Goal: Transaction & Acquisition: Purchase product/service

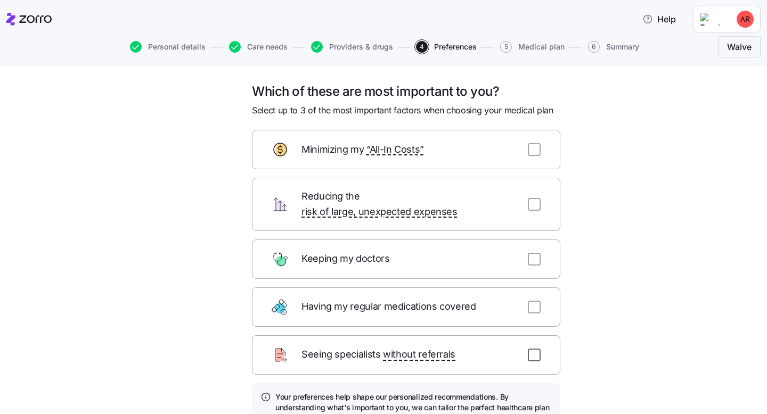
scroll to position [93, 0]
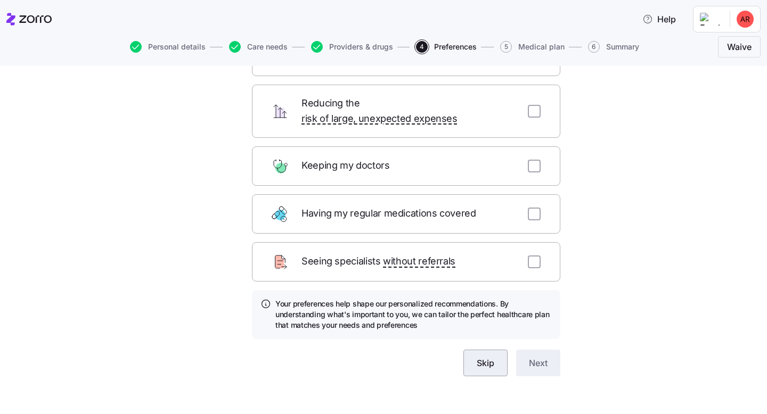
click at [488, 357] on span "Skip" at bounding box center [486, 363] width 18 height 13
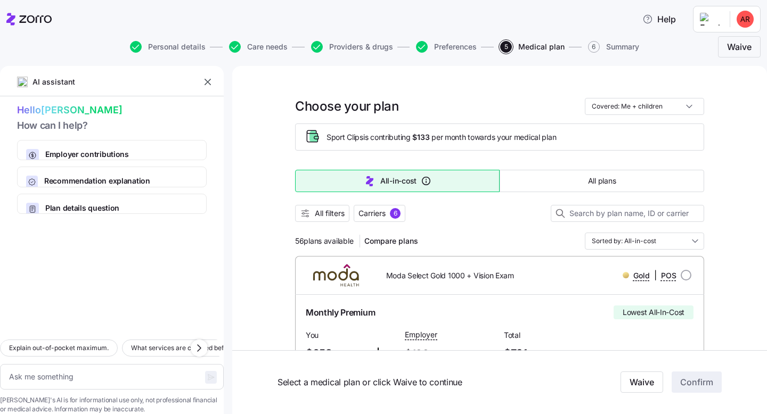
click at [686, 107] on input "Covered: Me + children" at bounding box center [644, 106] width 119 height 17
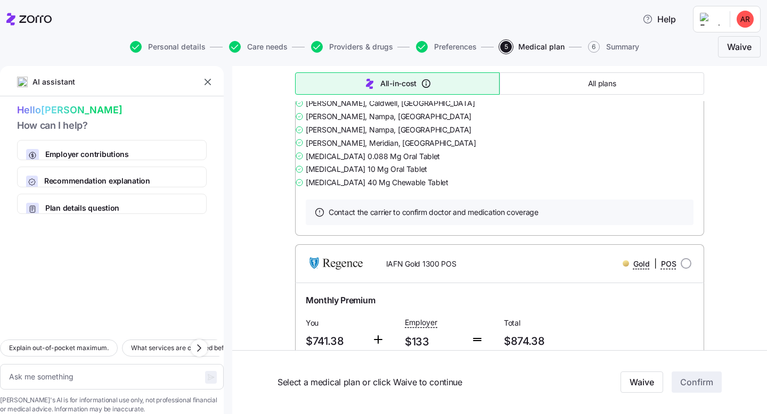
scroll to position [2420, 0]
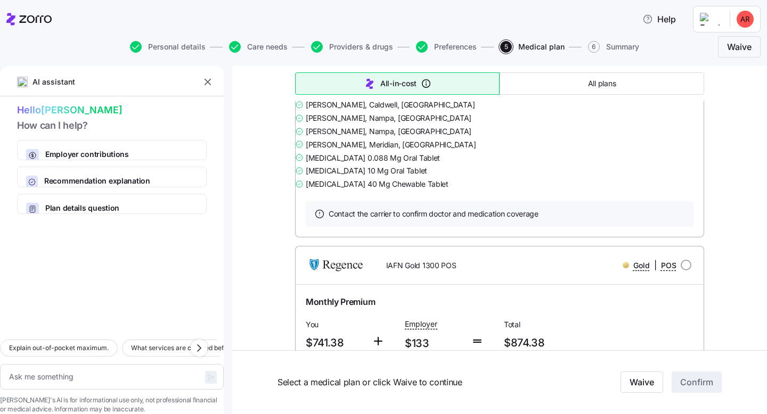
click at [364, 68] on link "Summary of benefits" at bounding box center [350, 63] width 89 height 11
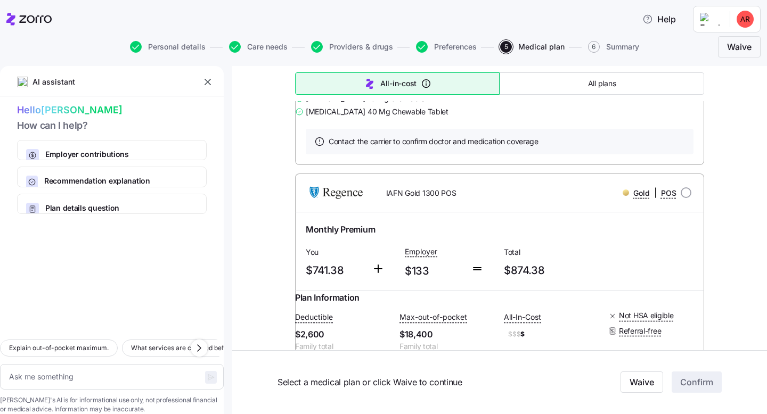
scroll to position [2516, 0]
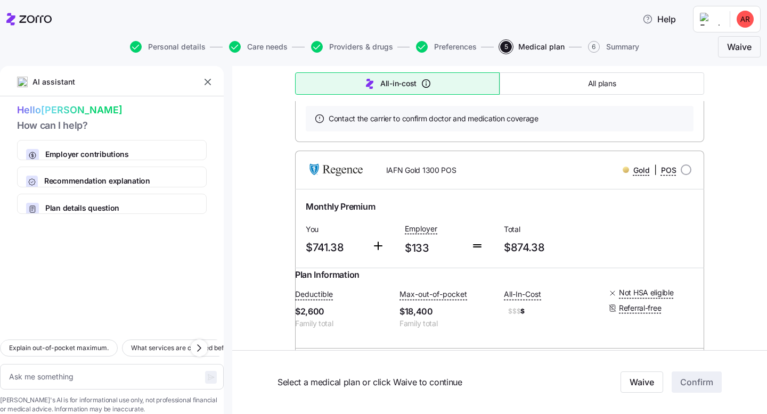
drag, startPoint x: 451, startPoint y: 258, endPoint x: 317, endPoint y: 260, distance: 133.7
click at [317, 82] on div "[MEDICAL_DATA] 10 Mg Oral Tablet" at bounding box center [499, 75] width 409 height 13
copy span "[MEDICAL_DATA] 10 Mg Oral Tablet"
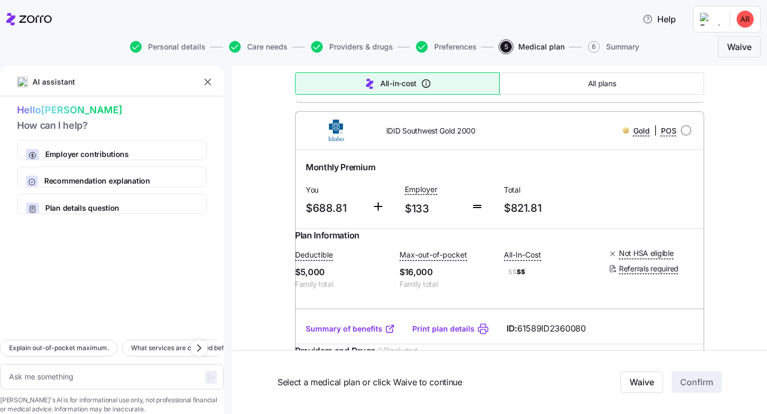
scroll to position [3363, 0]
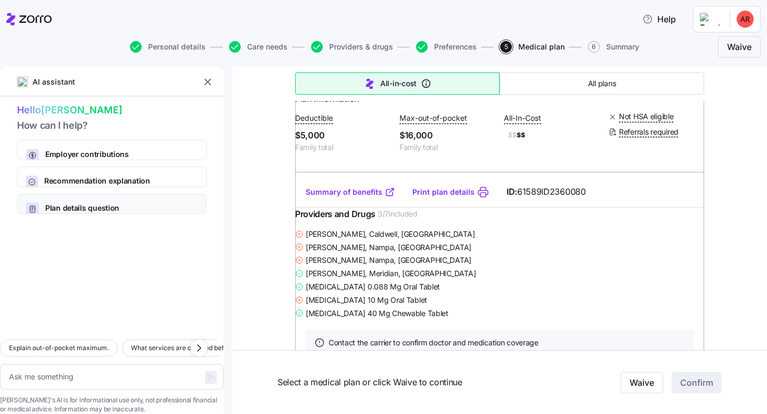
scroll to position [3500, 0]
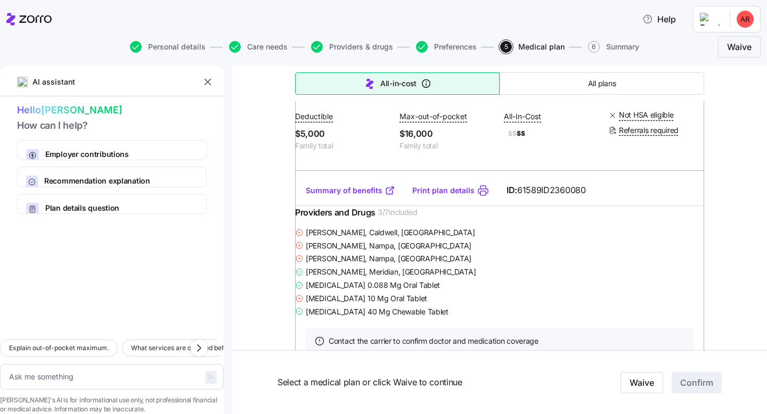
click at [208, 79] on icon "button" at bounding box center [207, 82] width 11 height 11
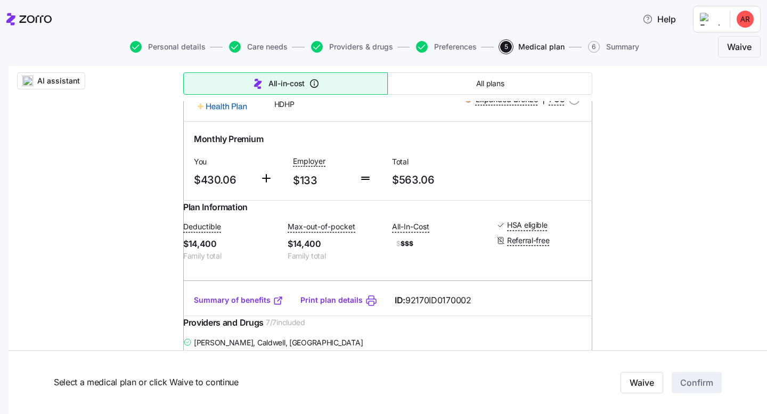
scroll to position [5010, 0]
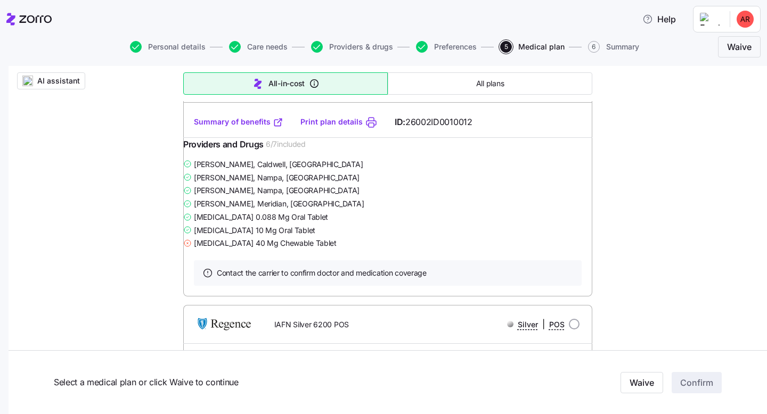
scroll to position [8411, 0]
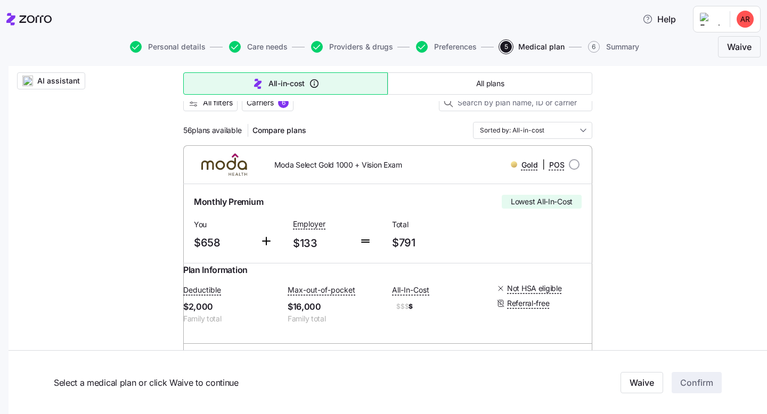
scroll to position [0, 0]
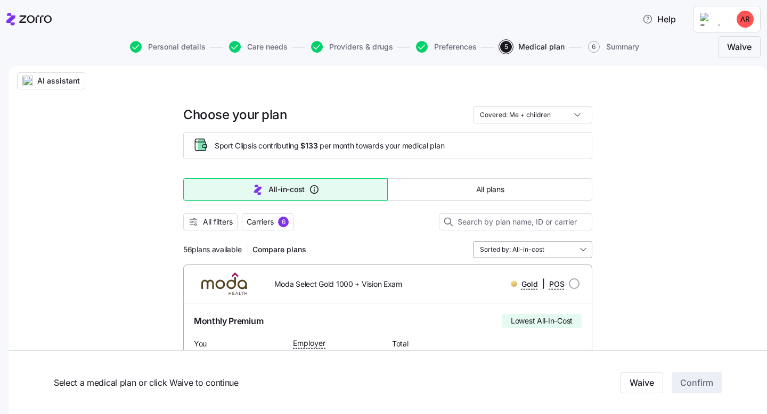
click at [526, 251] on input "Sorted by: All-in-cost" at bounding box center [532, 249] width 119 height 17
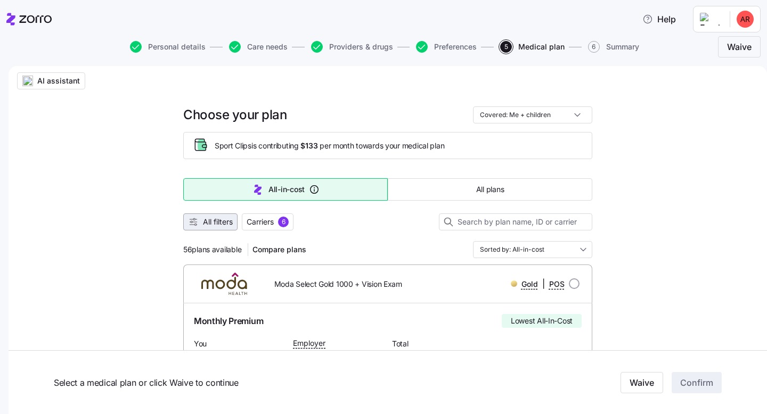
click at [222, 222] on span "All filters" at bounding box center [218, 222] width 30 height 11
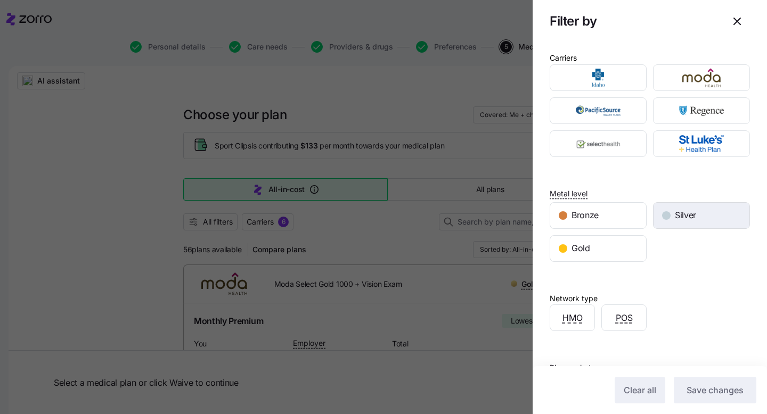
click at [699, 215] on div "Silver" at bounding box center [701, 216] width 96 height 26
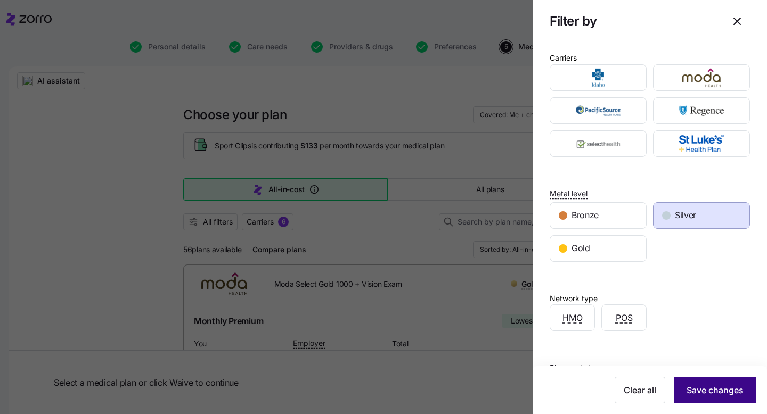
click at [716, 392] on span "Save changes" at bounding box center [714, 390] width 57 height 13
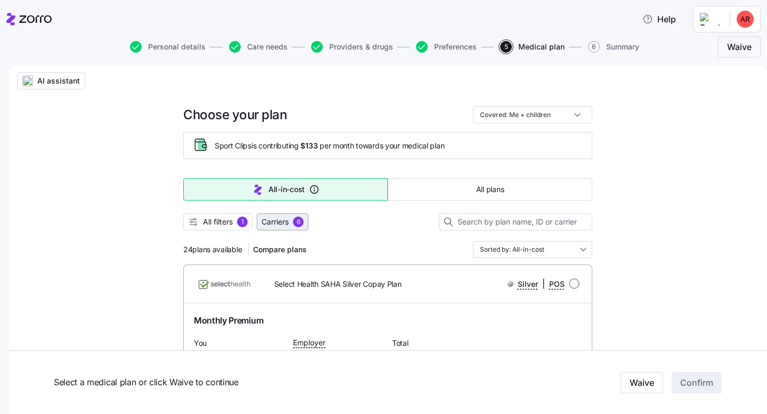
click at [259, 220] on button "Carriers 6" at bounding box center [283, 222] width 52 height 17
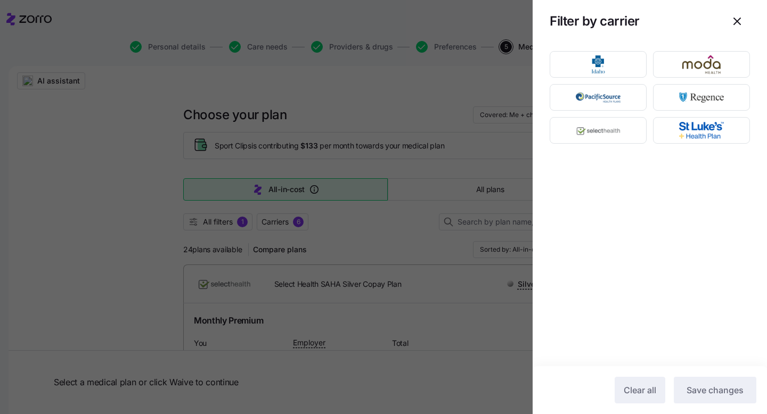
click at [216, 223] on div at bounding box center [383, 207] width 767 height 414
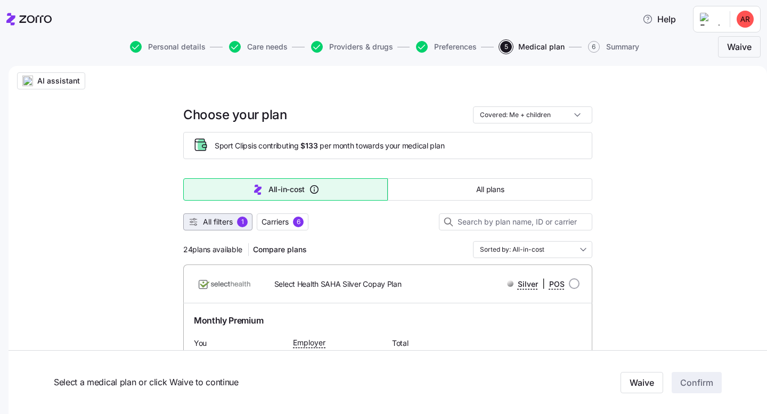
click at [220, 229] on button "All filters 1" at bounding box center [217, 222] width 69 height 17
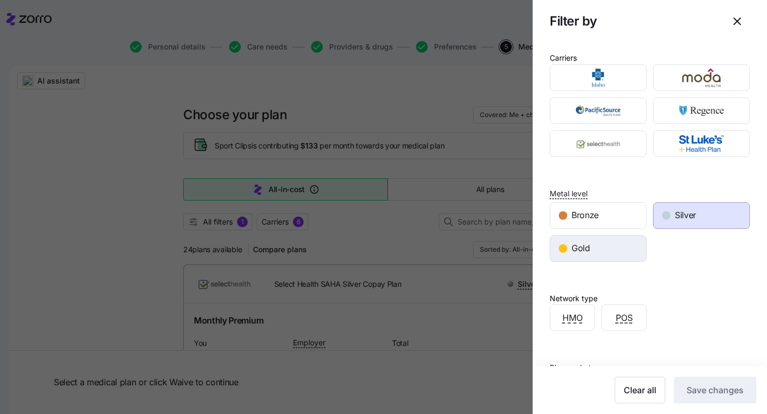
click at [601, 253] on div "Gold" at bounding box center [598, 249] width 96 height 26
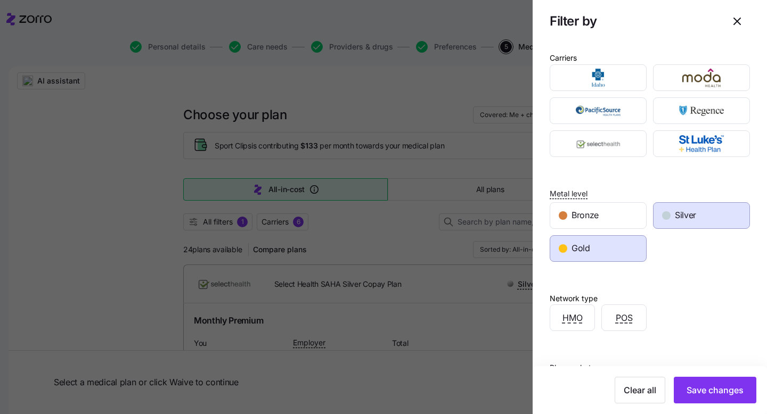
click at [733, 206] on div "Silver" at bounding box center [701, 216] width 96 height 26
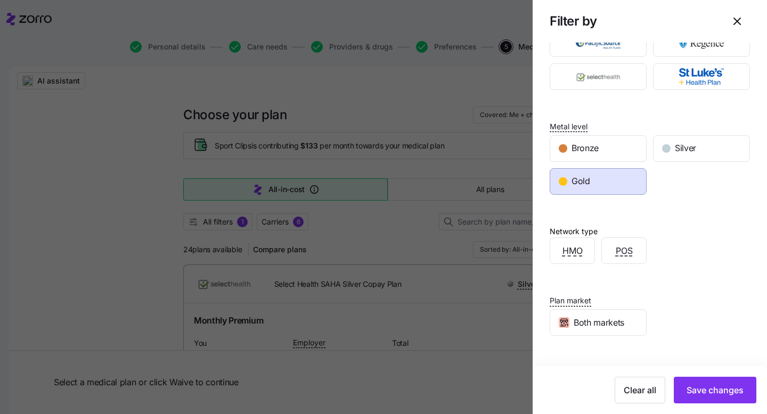
scroll to position [126, 0]
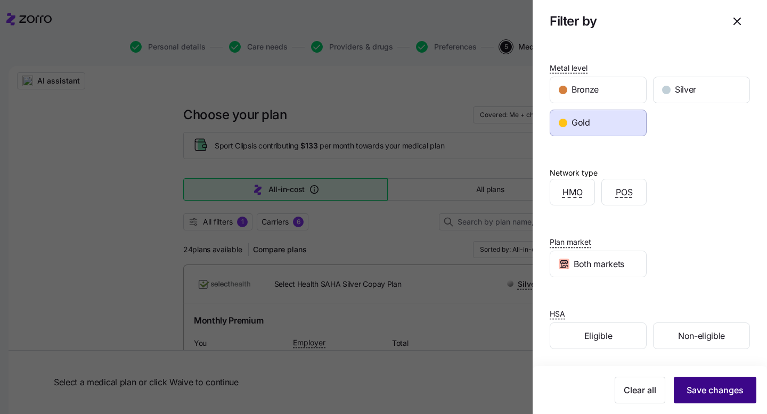
click at [718, 388] on span "Save changes" at bounding box center [714, 390] width 57 height 13
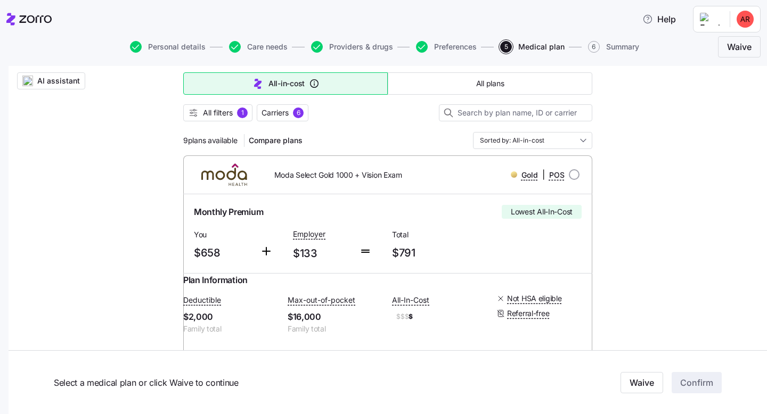
scroll to position [111, 0]
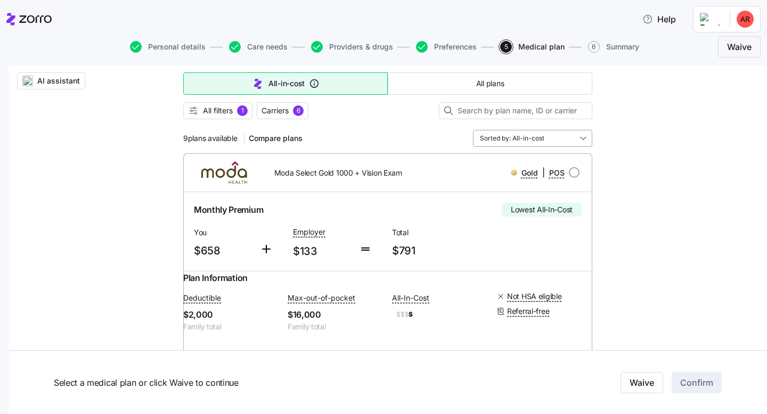
click at [555, 138] on input "Sorted by: All-in-cost" at bounding box center [532, 138] width 119 height 17
click at [40, 80] on span "AI assistant" at bounding box center [58, 81] width 43 height 11
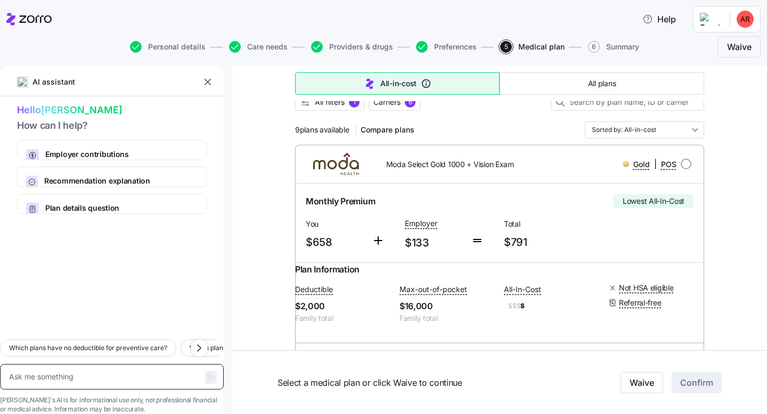
click at [140, 364] on textarea at bounding box center [112, 377] width 224 height 26
type textarea "x"
type textarea "w"
type textarea "x"
type textarea "wh"
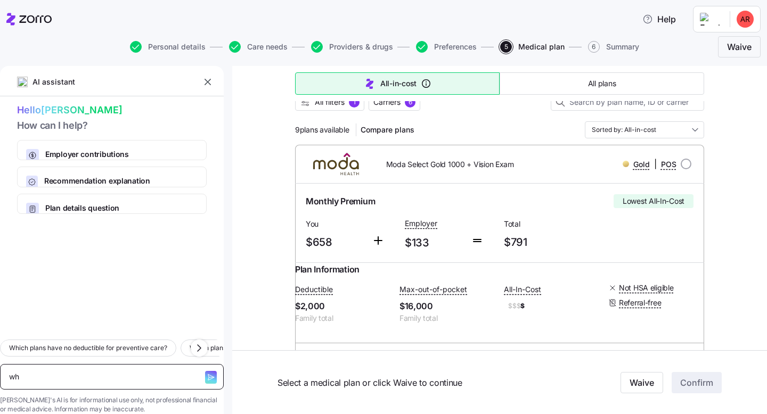
type textarea "x"
type textarea "wha"
type textarea "x"
type textarea "what"
type textarea "x"
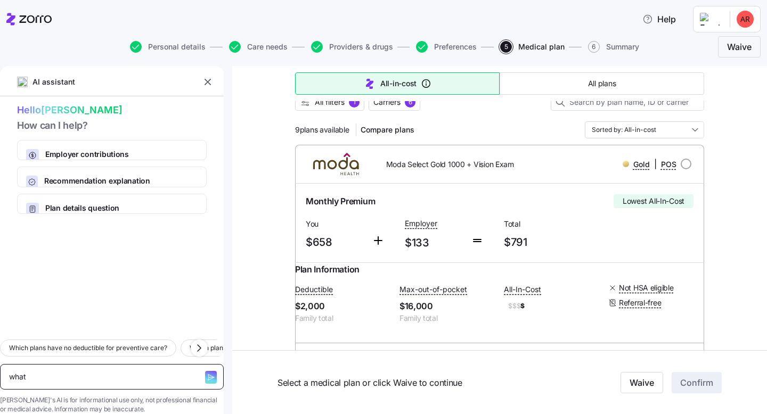
type textarea "what"
type textarea "x"
type textarea "what d"
type textarea "x"
type textarea "what do"
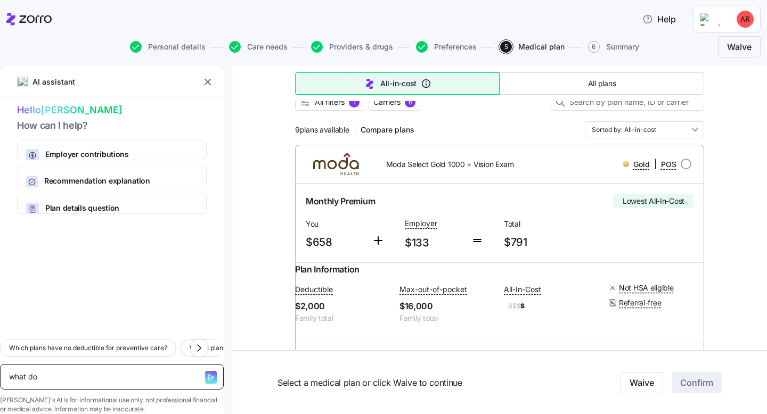
type textarea "x"
type textarea "what doe"
type textarea "x"
type textarea "what does"
type textarea "x"
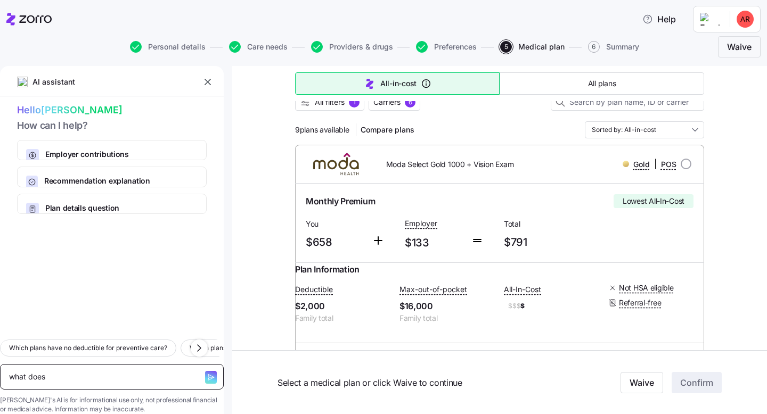
type textarea "what does"
type textarea "x"
type textarea "what does a"
type textarea "x"
type textarea "what does all"
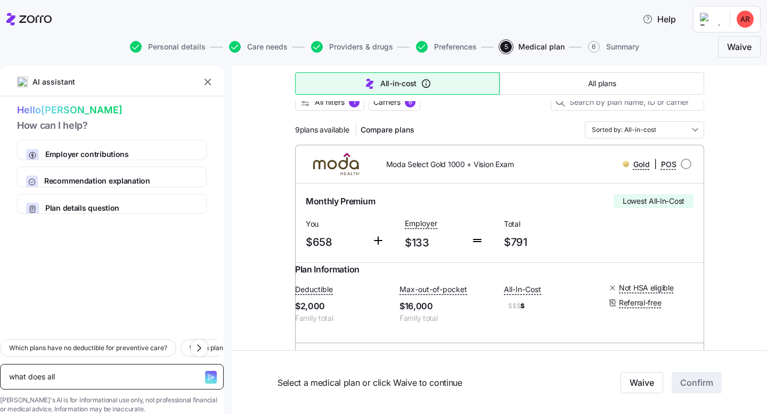
type textarea "x"
type textarea "what does all"
type textarea "x"
type textarea "what does all i"
type textarea "x"
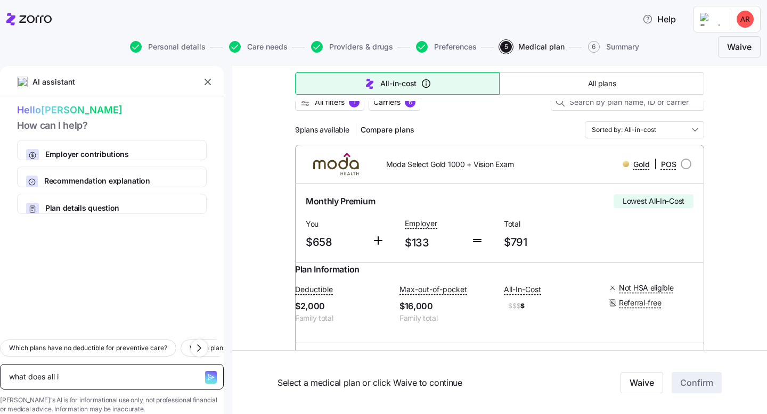
type textarea "what does all in"
type textarea "x"
type textarea "what does all in"
type textarea "x"
type textarea "what does all in c"
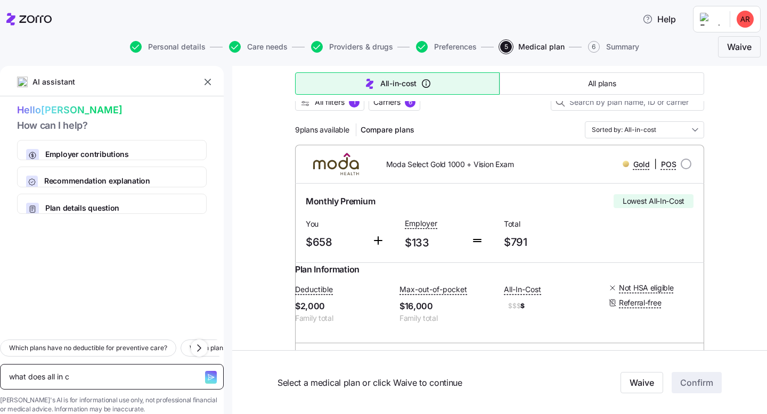
type textarea "x"
type textarea "what does all in co"
type textarea "x"
type textarea "what does all in cos"
type textarea "x"
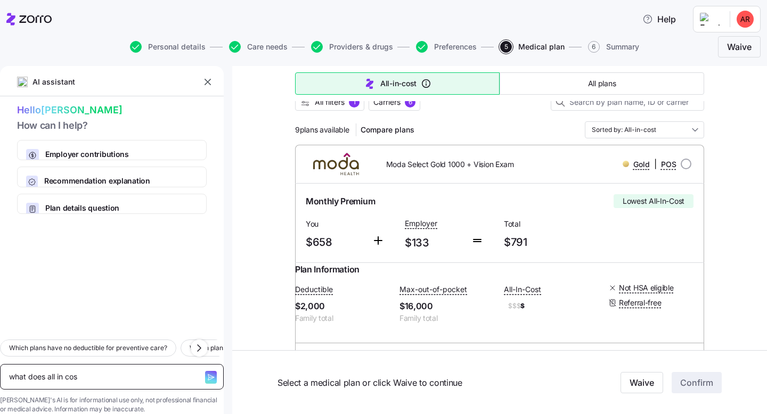
type textarea "what does all in cost"
type textarea "x"
type textarea "what does all in cost"
type textarea "x"
type textarea "what does all in cost m"
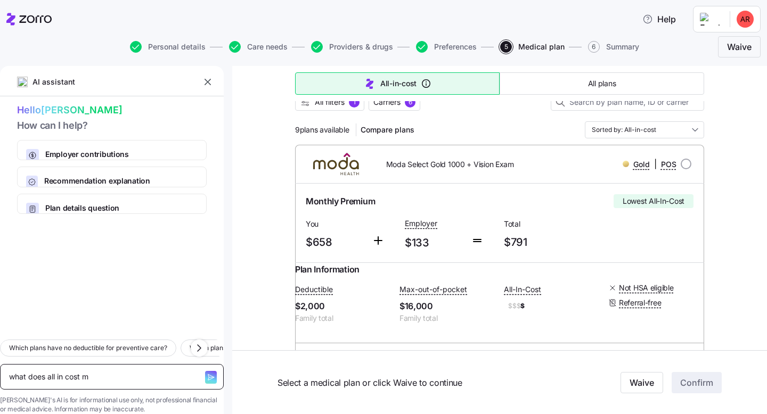
type textarea "x"
type textarea "what does all in cost me"
type textarea "x"
type textarea "what does all in cost mea"
type textarea "x"
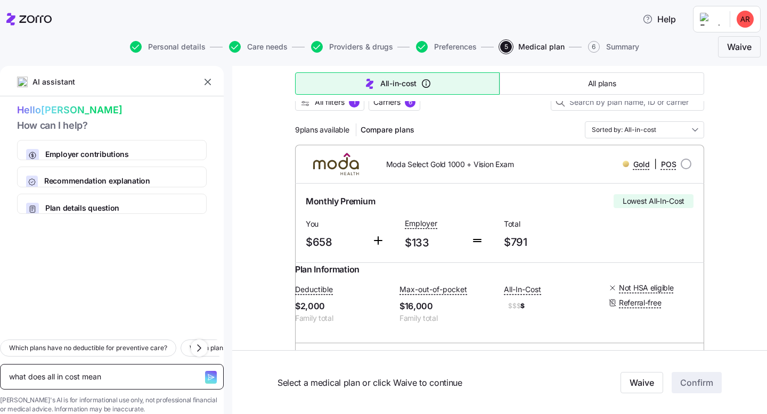
type textarea "what does all in cost mean"
type textarea "x"
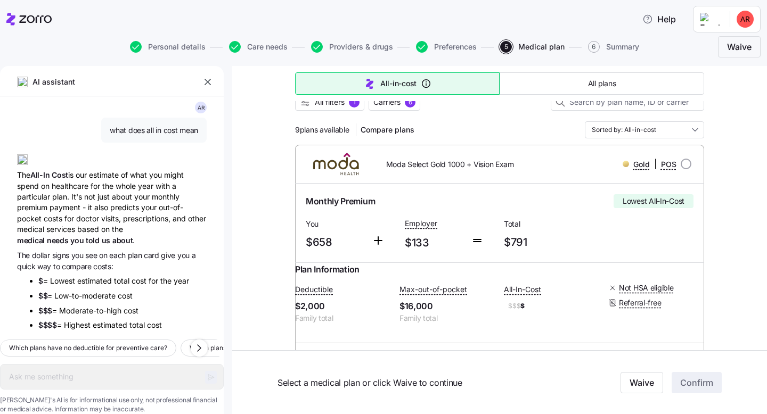
type textarea "x"
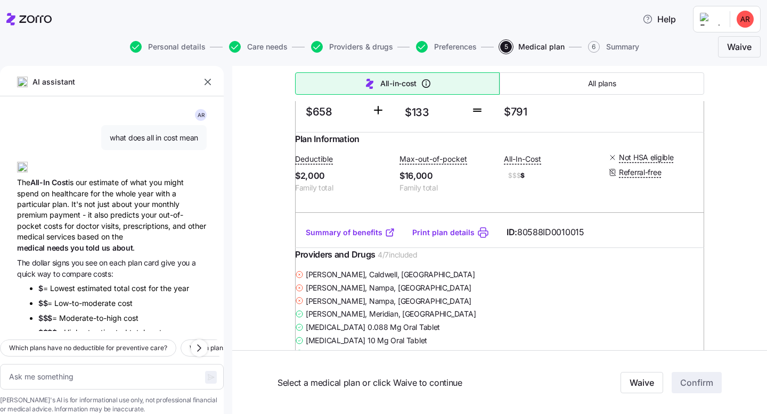
scroll to position [243, 0]
drag, startPoint x: 753, startPoint y: 266, endPoint x: 749, endPoint y: 263, distance: 5.7
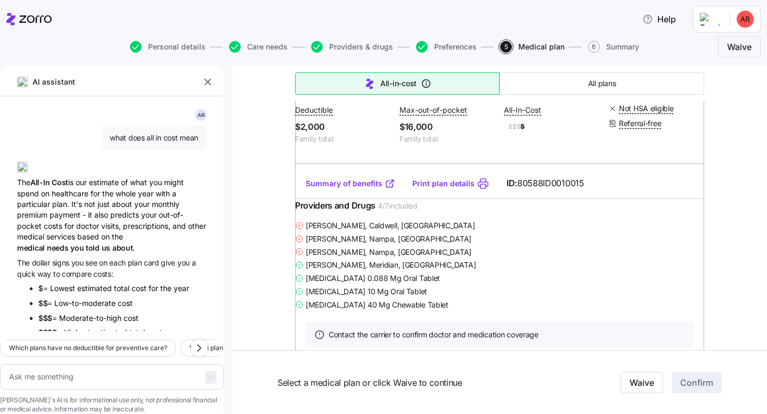
scroll to position [294, 0]
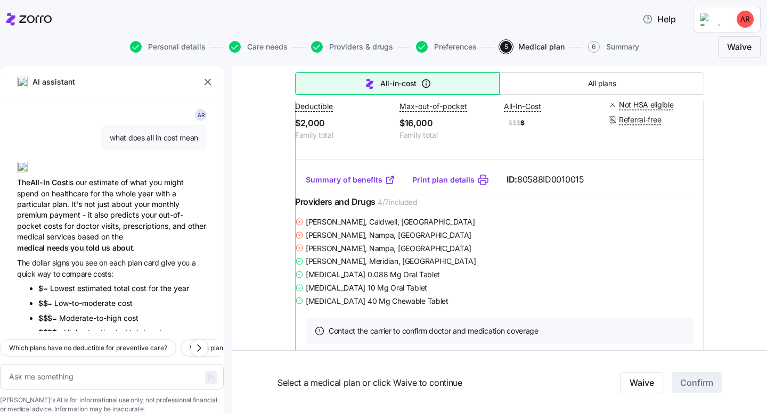
click at [210, 83] on icon "button" at bounding box center [207, 82] width 11 height 11
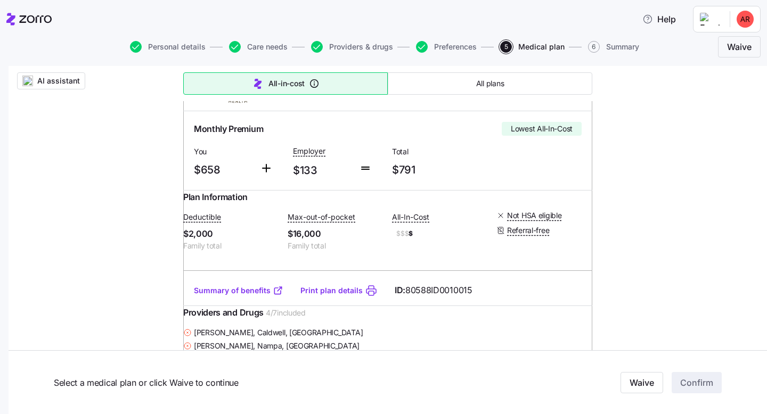
scroll to position [197, 0]
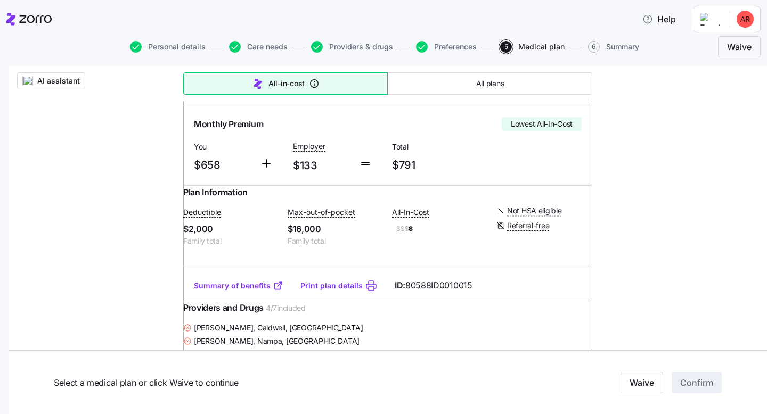
click at [314, 291] on link "Print plan details" at bounding box center [331, 286] width 62 height 11
click at [250, 291] on link "Summary of benefits" at bounding box center [238, 286] width 89 height 11
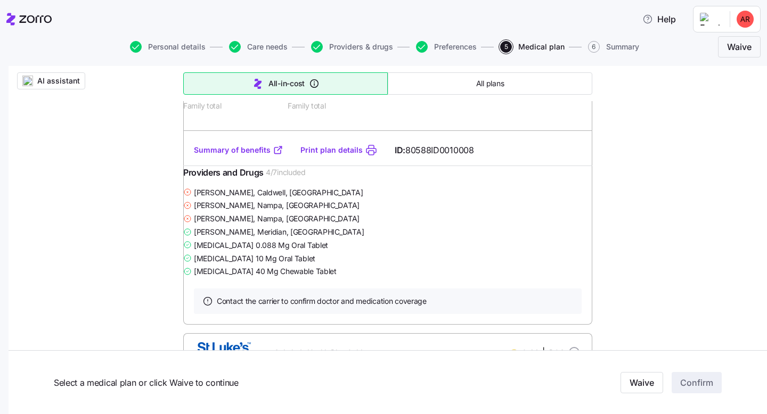
scroll to position [750, 0]
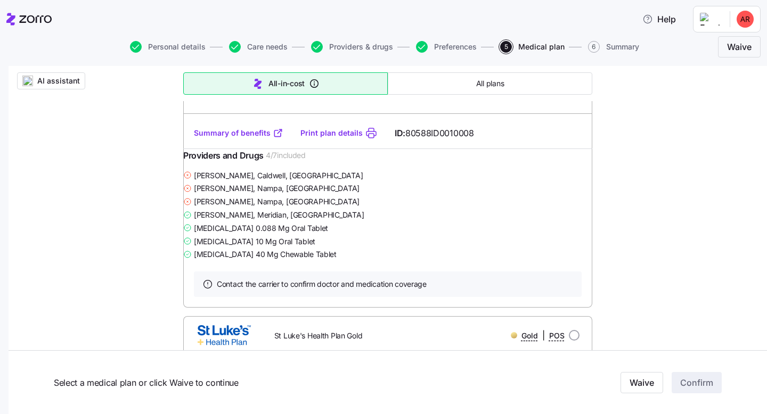
click at [250, 138] on link "Summary of benefits" at bounding box center [238, 133] width 89 height 11
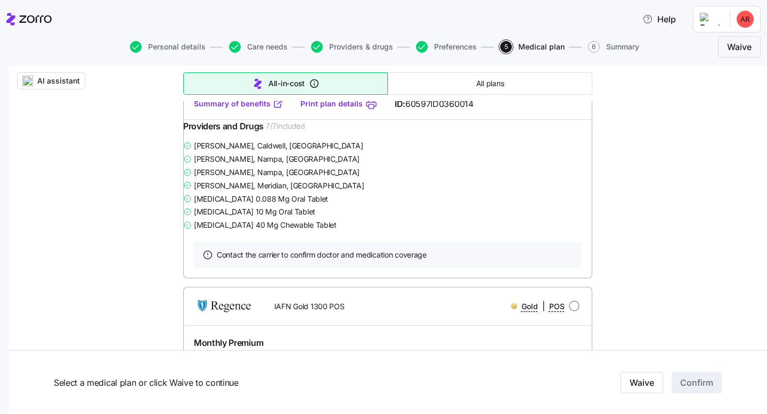
scroll to position [2385, 0]
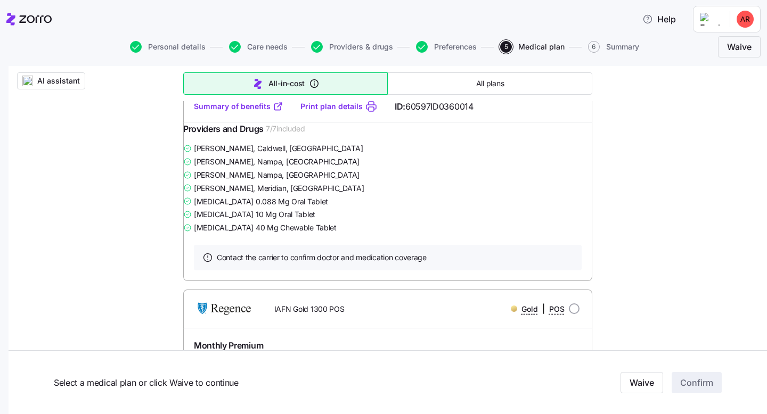
click at [241, 112] on link "Summary of benefits" at bounding box center [238, 106] width 89 height 11
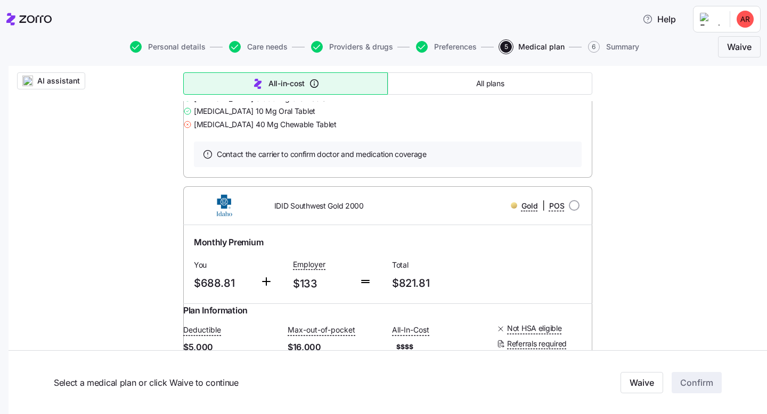
scroll to position [3296, 0]
click at [246, 7] on link "Summary of benefits" at bounding box center [238, 2] width 89 height 11
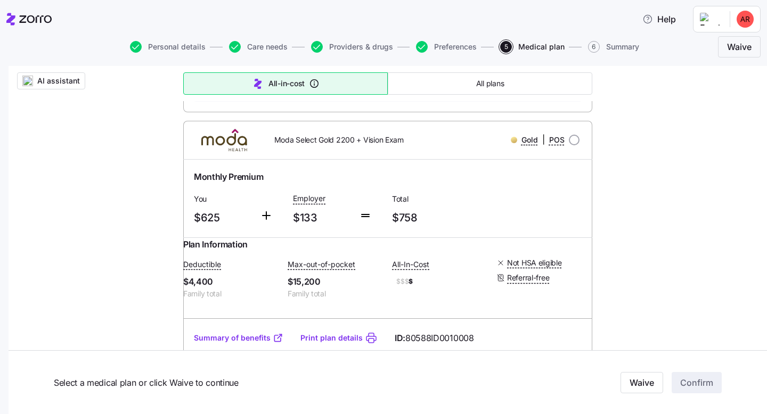
scroll to position [0, 0]
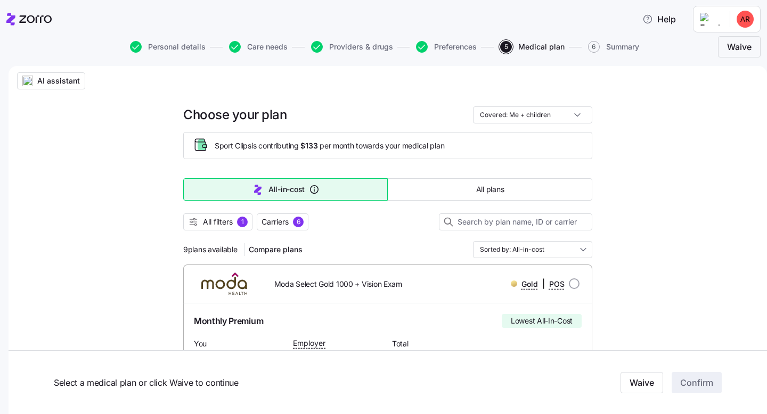
click at [230, 223] on span "All filters" at bounding box center [218, 222] width 30 height 11
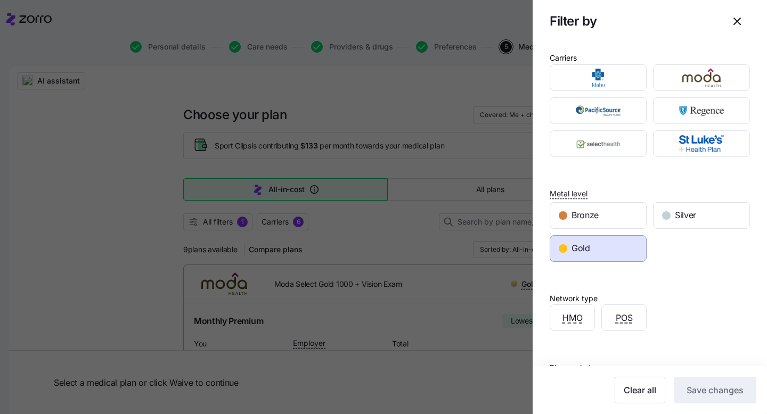
click at [578, 252] on span "Gold" at bounding box center [580, 248] width 19 height 13
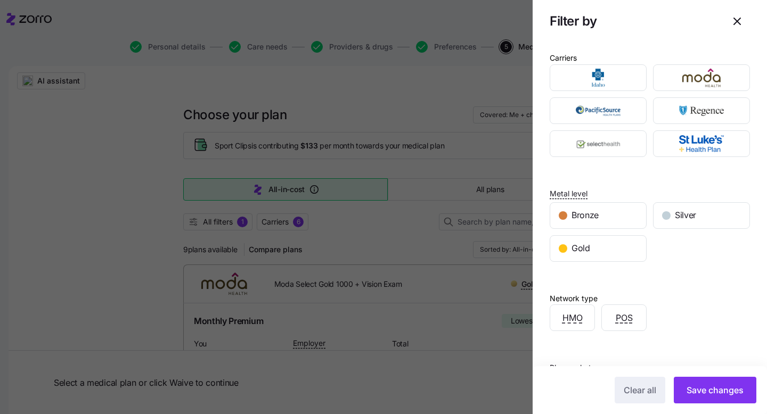
click at [713, 390] on span "Save changes" at bounding box center [714, 390] width 57 height 13
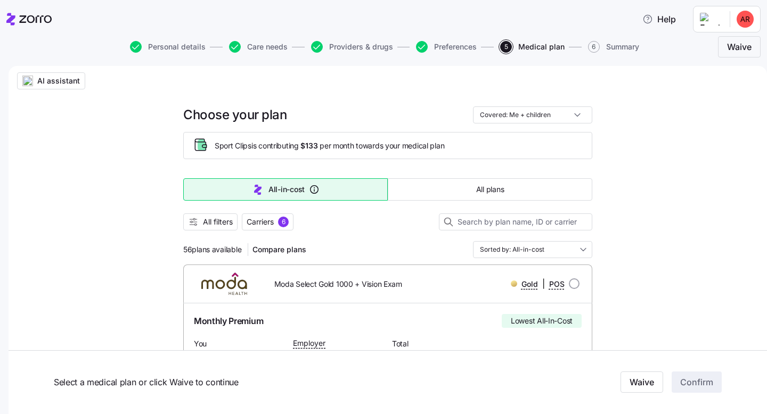
click at [537, 252] on input "Sorted by: All-in-cost" at bounding box center [532, 249] width 119 height 17
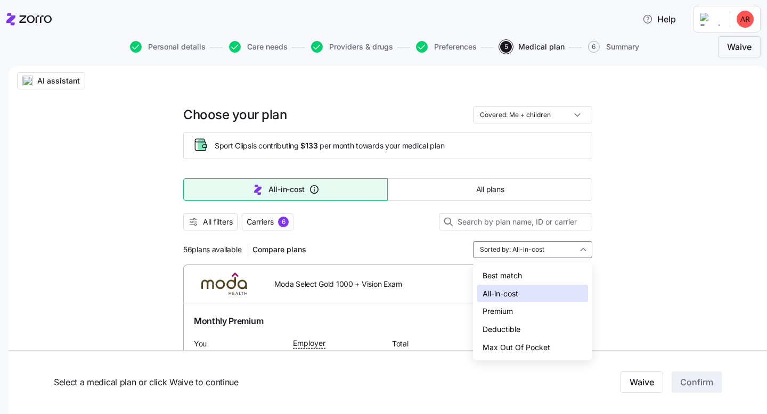
click at [523, 328] on div "Deductible" at bounding box center [532, 330] width 111 height 18
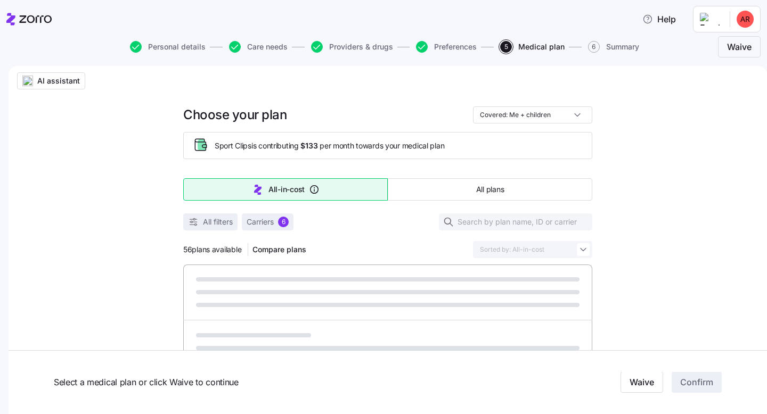
type input "Sorted by: Deductible"
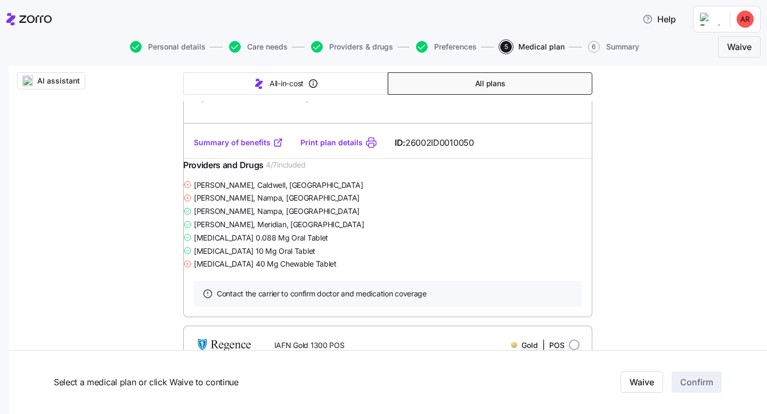
scroll to position [757, 0]
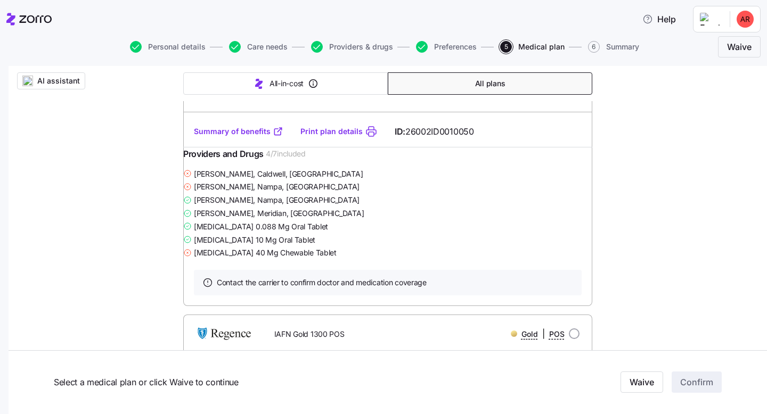
click at [73, 78] on span "AI assistant" at bounding box center [58, 81] width 43 height 11
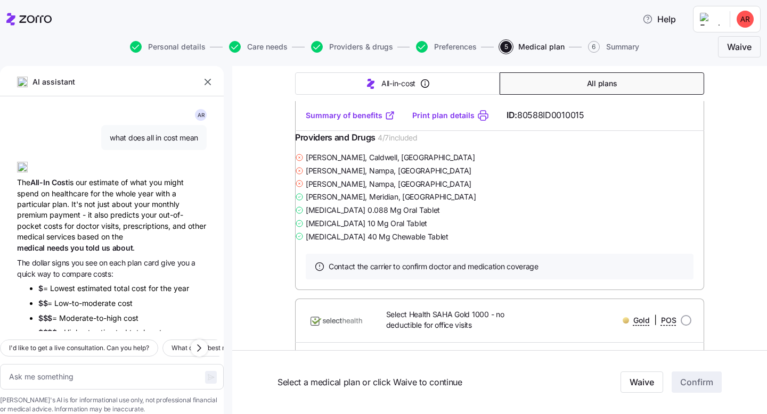
scroll to position [0, 0]
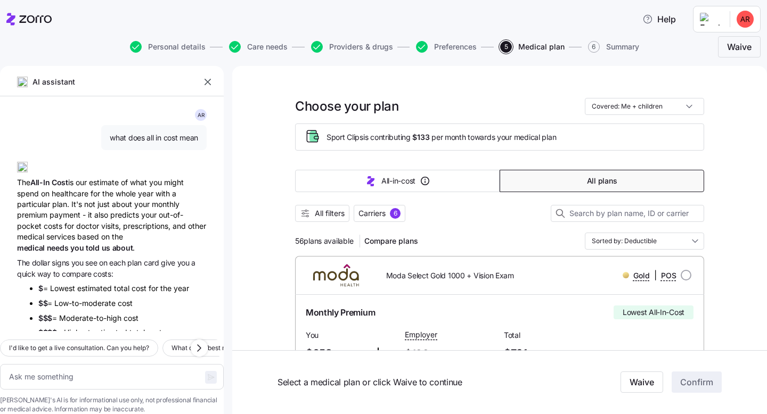
click at [330, 216] on span "All filters" at bounding box center [330, 213] width 30 height 11
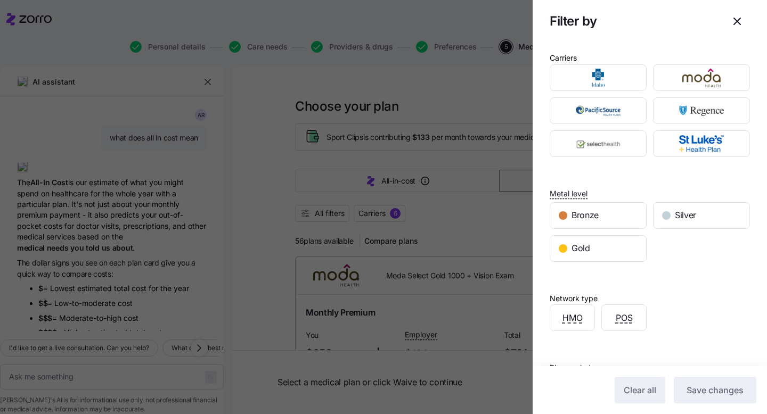
click at [689, 214] on span "Silver" at bounding box center [685, 215] width 21 height 13
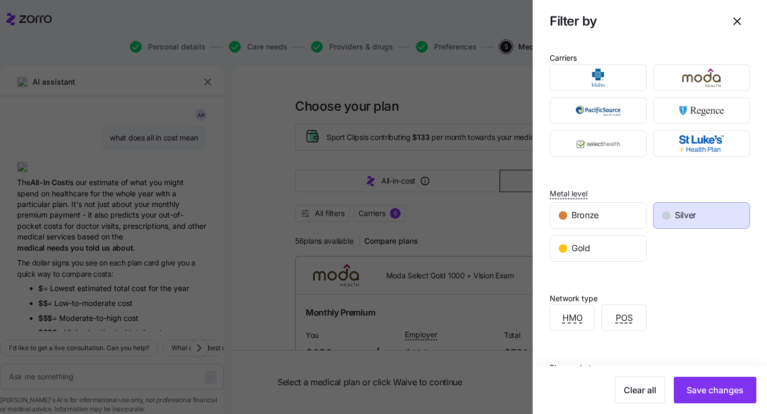
click at [721, 391] on span "Save changes" at bounding box center [714, 390] width 57 height 13
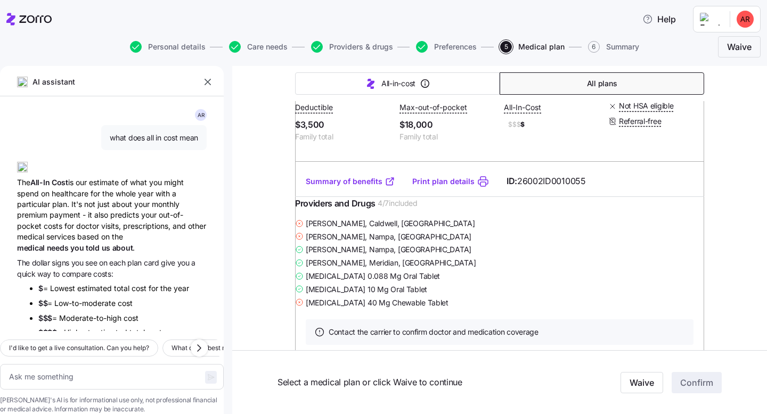
scroll to position [328, 0]
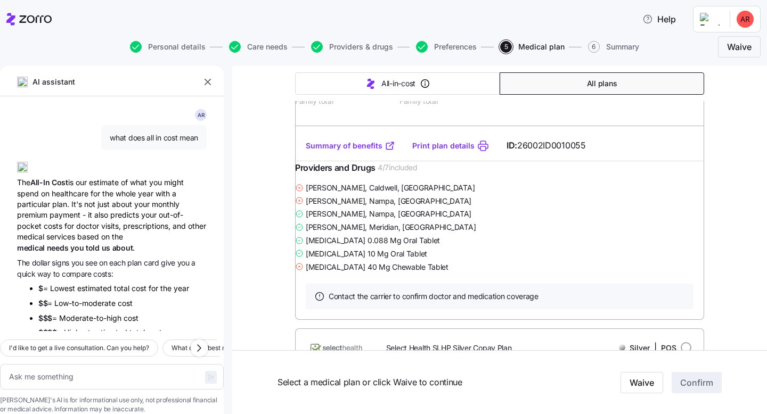
click at [348, 151] on link "Summary of benefits" at bounding box center [350, 146] width 89 height 11
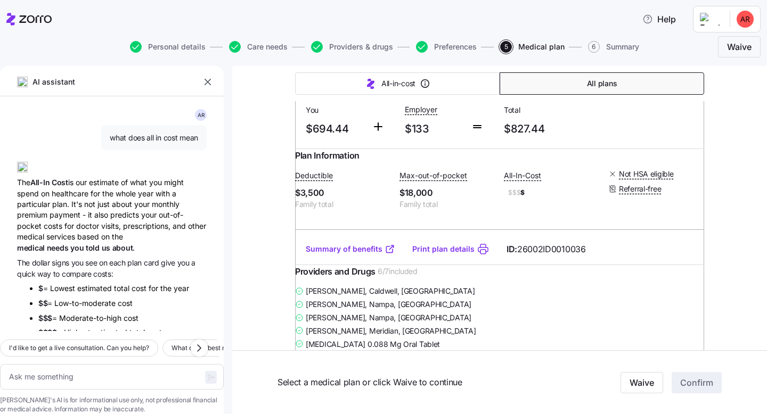
scroll to position [626, 0]
click at [333, 253] on link "Summary of benefits" at bounding box center [350, 248] width 89 height 11
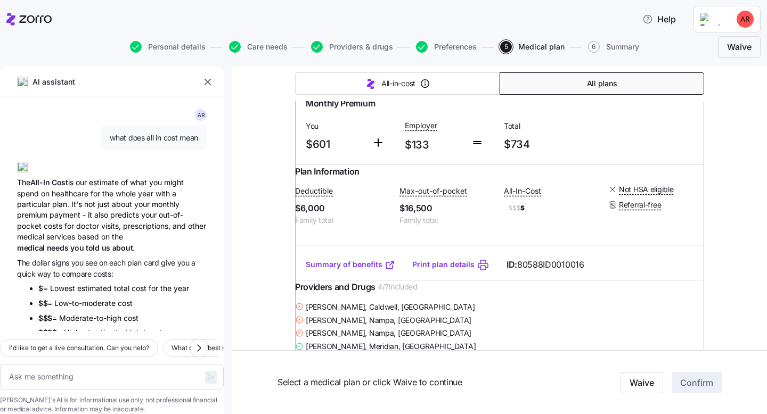
scroll to position [1011, 0]
click at [355, 269] on link "Summary of benefits" at bounding box center [350, 263] width 89 height 11
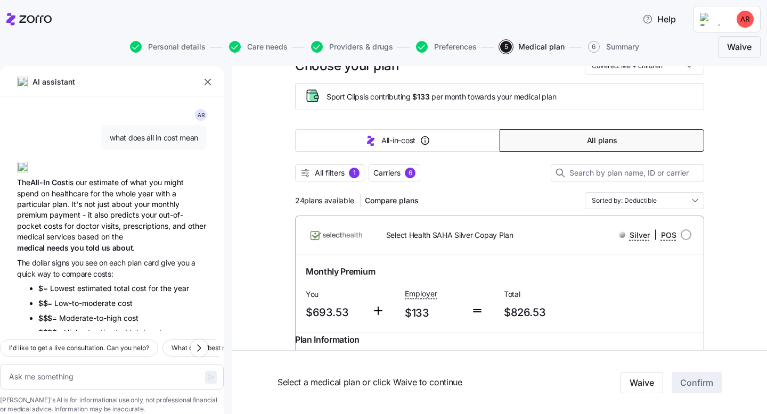
scroll to position [0, 0]
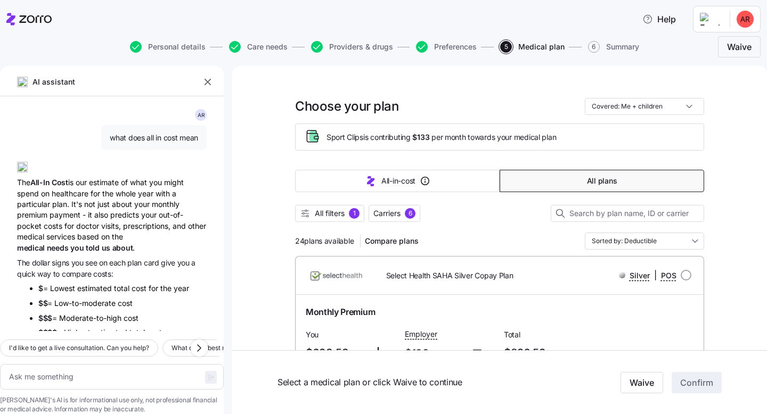
click at [330, 217] on span "All filters" at bounding box center [330, 213] width 30 height 11
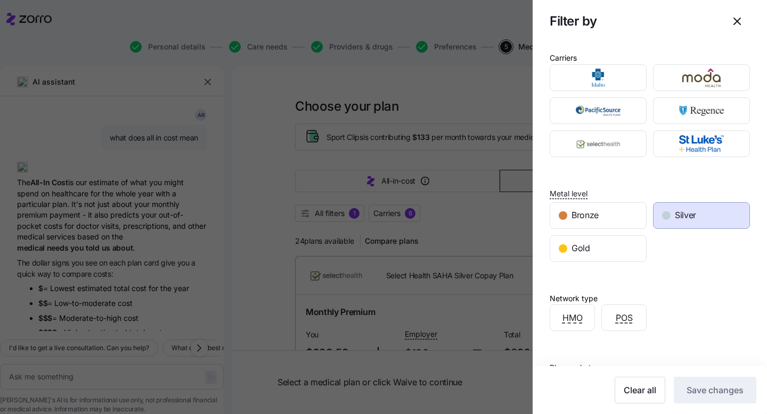
click at [698, 203] on div "Silver" at bounding box center [701, 216] width 96 height 26
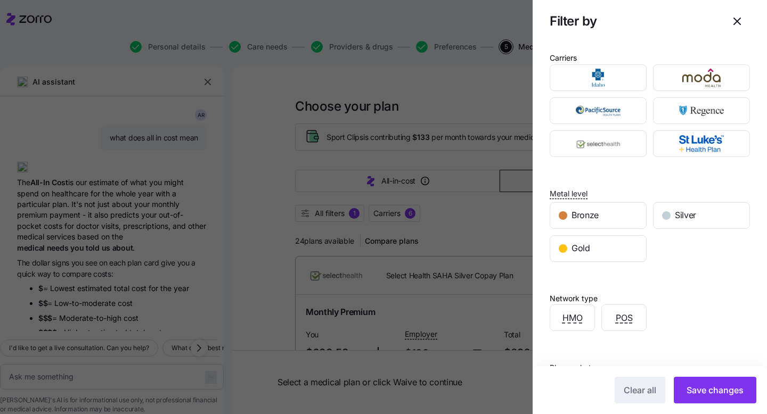
click at [729, 393] on span "Save changes" at bounding box center [714, 390] width 57 height 13
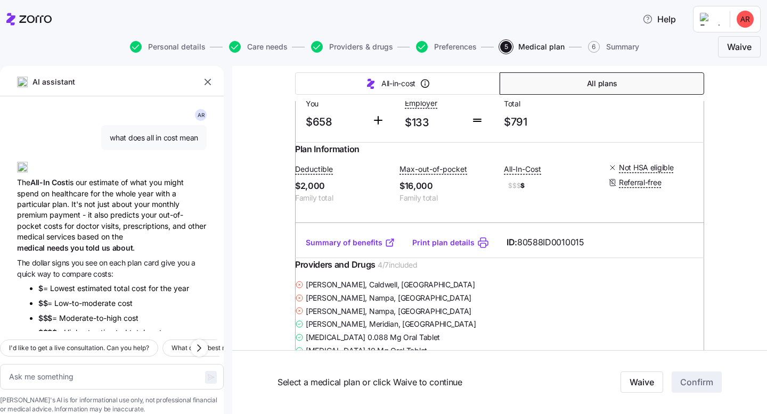
scroll to position [231, 0]
click at [359, 249] on link "Summary of benefits" at bounding box center [350, 243] width 89 height 11
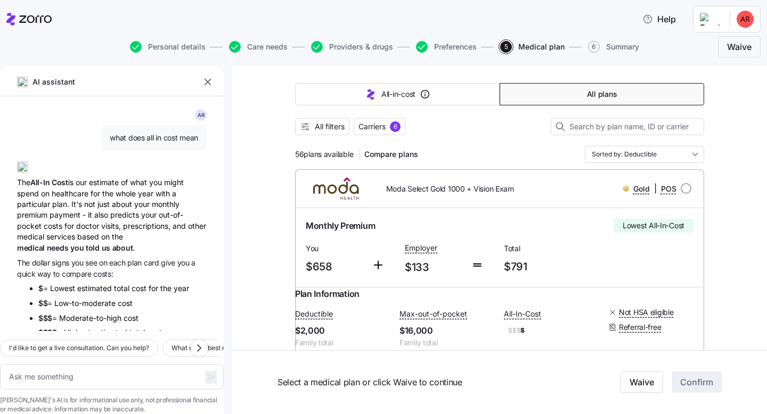
scroll to position [61, 0]
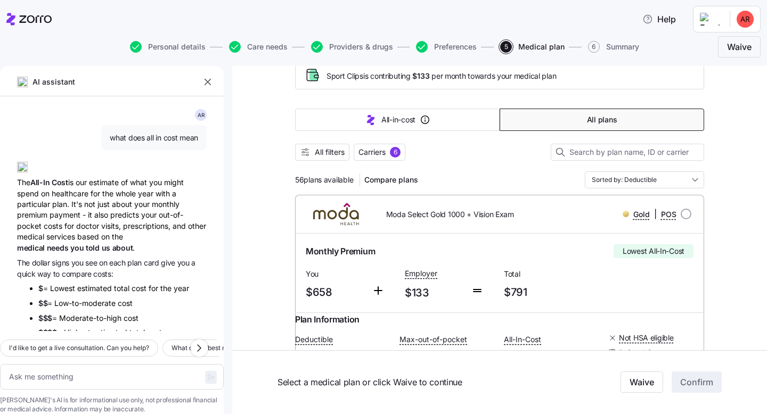
click at [620, 183] on input "Sorted by: Deductible" at bounding box center [644, 179] width 119 height 17
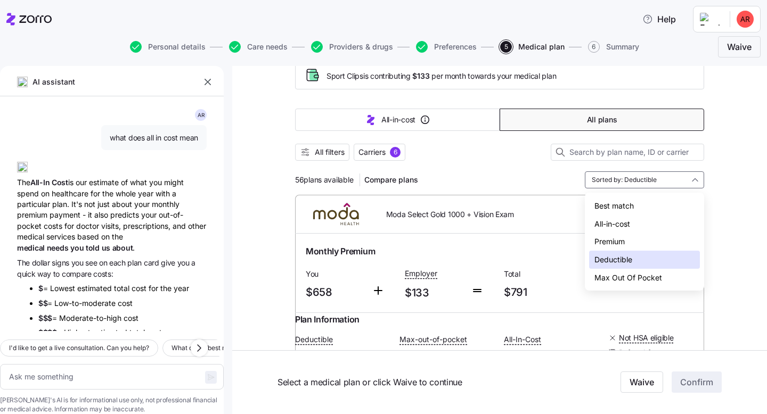
click at [620, 224] on div "All-in-cost" at bounding box center [644, 224] width 111 height 18
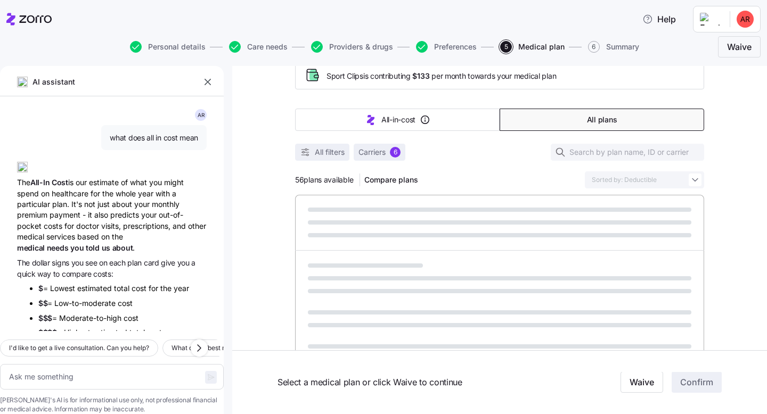
type textarea "x"
type input "Sorted by: All-in-cost"
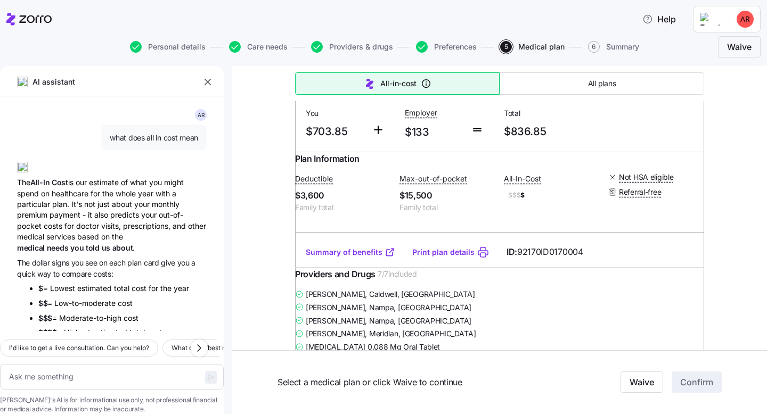
scroll to position [1024, 0]
click at [361, 257] on link "Summary of benefits" at bounding box center [350, 252] width 89 height 11
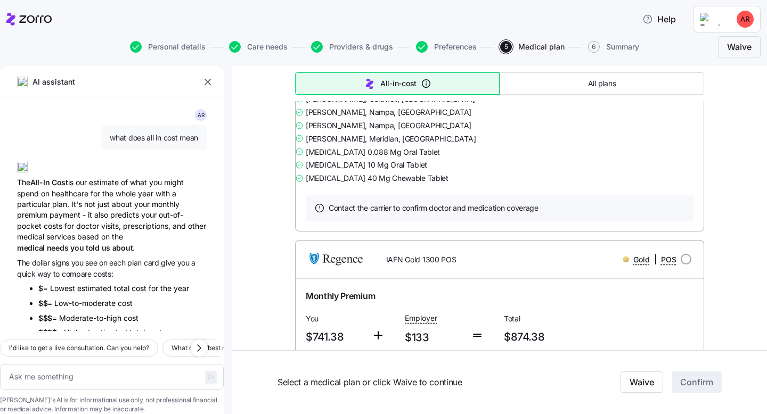
scroll to position [2426, 0]
click at [349, 63] on link "Summary of benefits" at bounding box center [350, 57] width 89 height 11
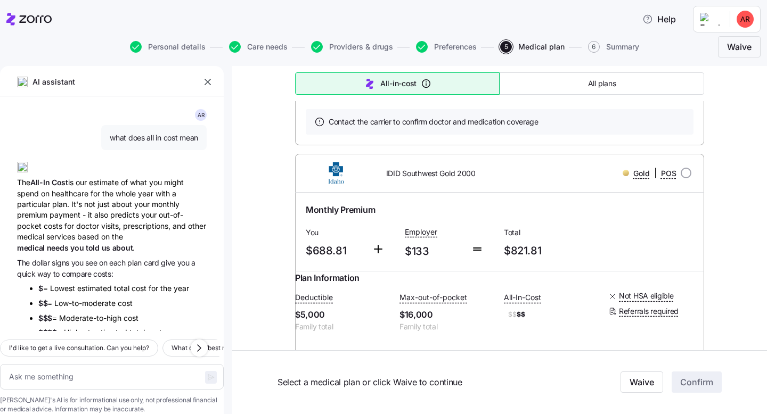
scroll to position [3316, 0]
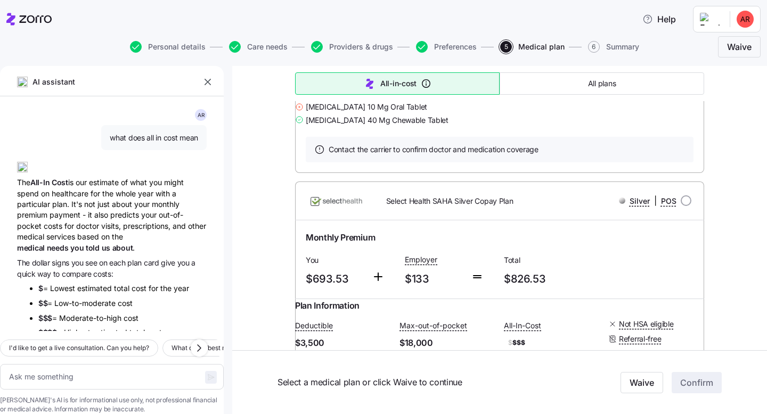
scroll to position [3697, 0]
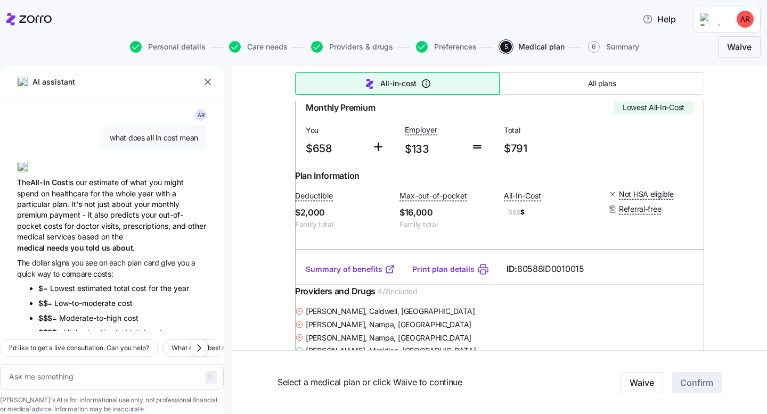
scroll to position [0, 0]
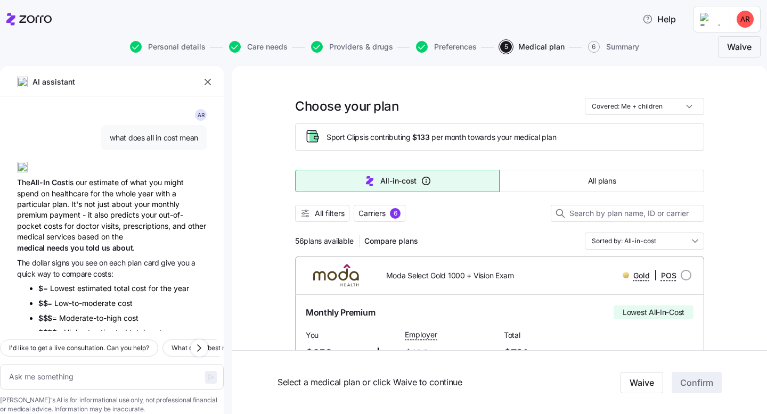
click at [327, 212] on span "All filters" at bounding box center [330, 213] width 30 height 11
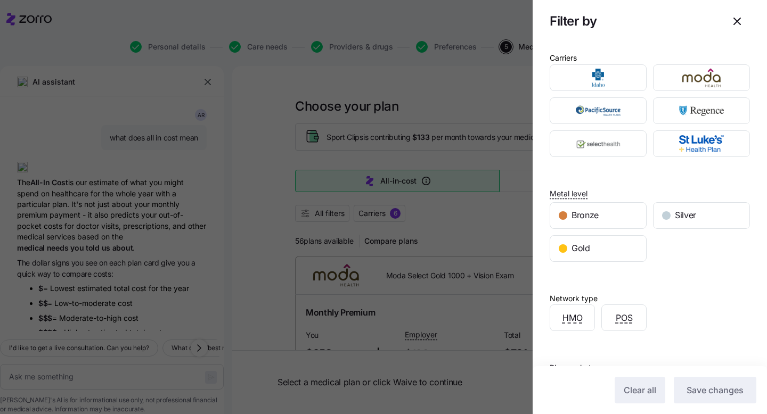
click at [701, 210] on div "Silver" at bounding box center [701, 216] width 96 height 26
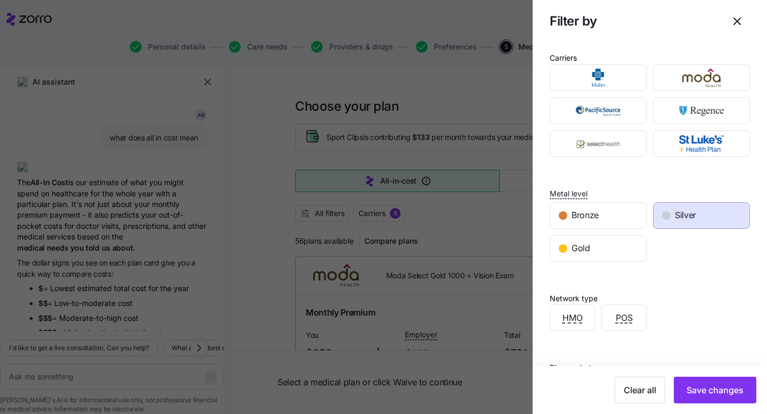
click at [733, 400] on button "Save changes" at bounding box center [715, 390] width 83 height 27
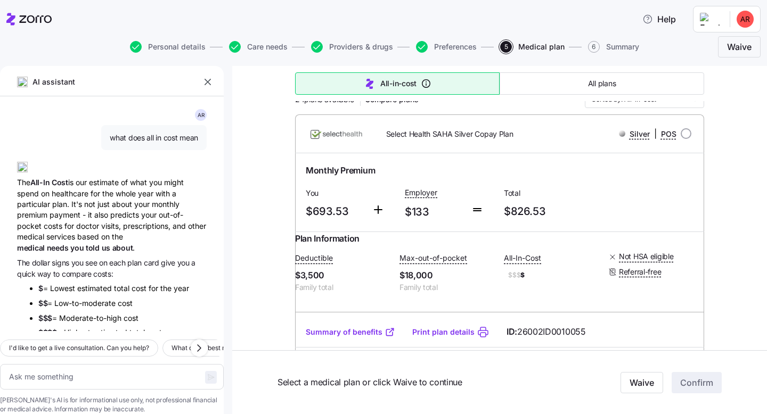
scroll to position [148, 0]
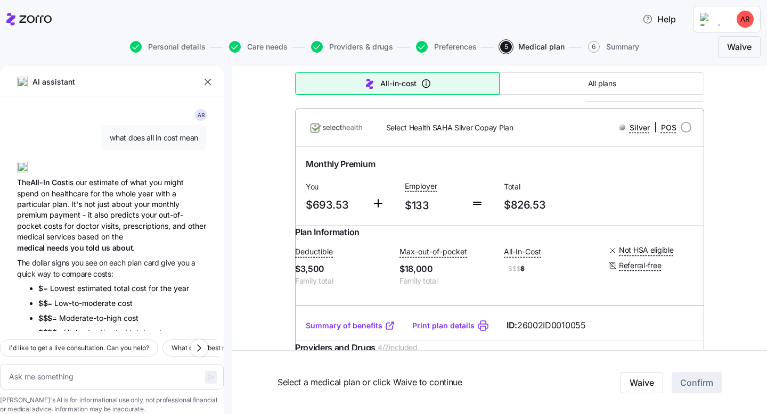
click at [161, 44] on span "Personal details" at bounding box center [177, 46] width 58 height 7
type textarea "x"
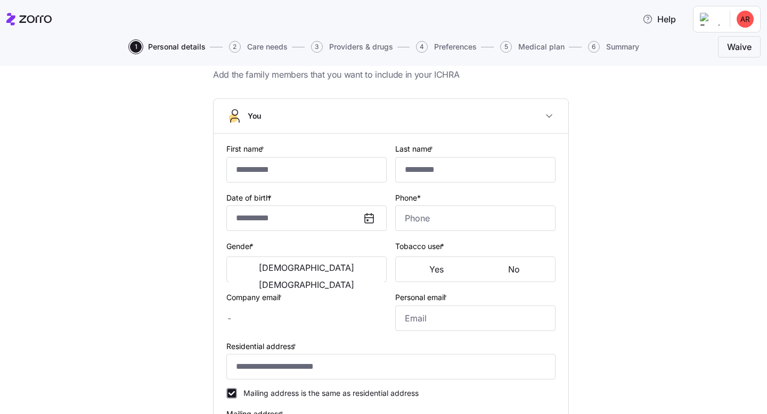
type input "******"
type input "*******"
type input "[PERSON_NAME][EMAIL_ADDRESS][DOMAIN_NAME]"
type input "**********"
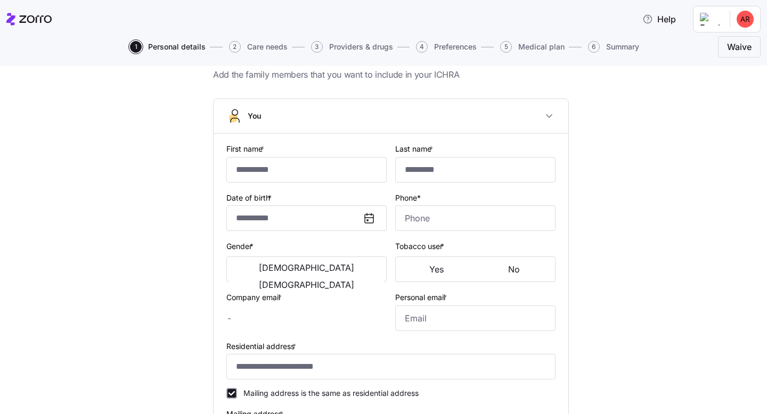
checkbox input "true"
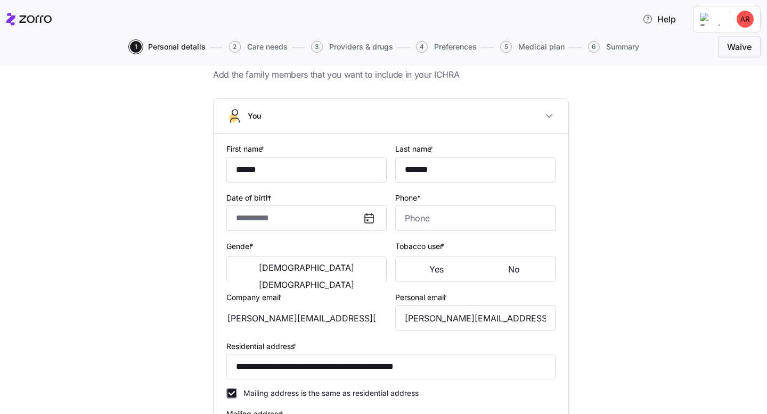
type input "**********"
type input "[PHONE_NUMBER]"
type input "[DEMOGRAPHIC_DATA] citizen"
type input "Single"
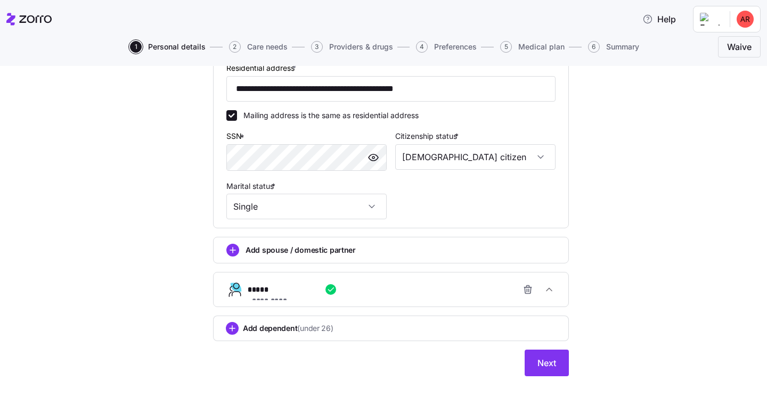
scroll to position [367, 0]
click at [270, 328] on span "Add dependent (under 26)" at bounding box center [288, 328] width 91 height 11
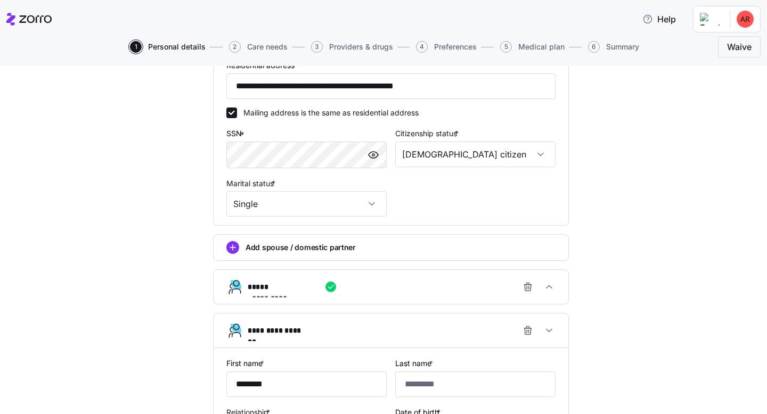
type input "*******"
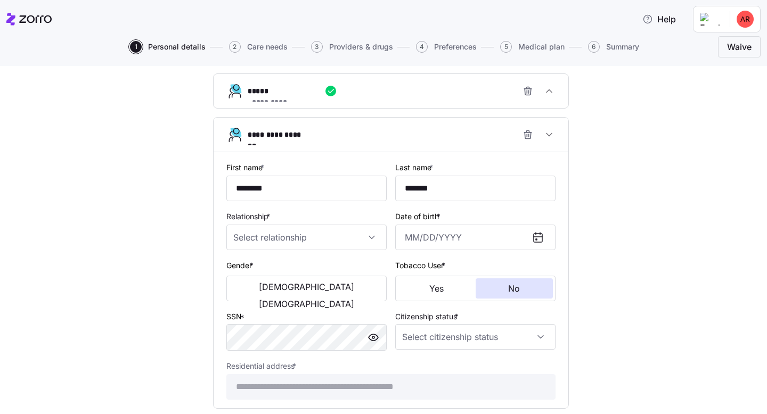
click at [324, 237] on input "Relationship *" at bounding box center [306, 238] width 160 height 26
click at [309, 269] on div "Child" at bounding box center [307, 272] width 152 height 22
type input "Child"
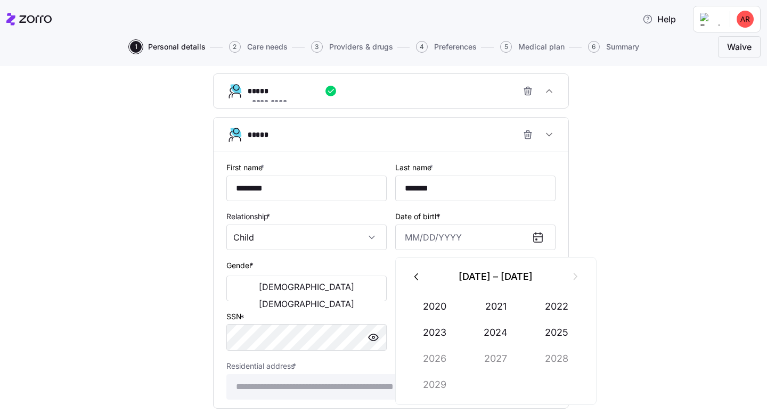
click at [451, 241] on input "Date of birth *" at bounding box center [475, 238] width 160 height 26
click at [449, 355] on button "2006" at bounding box center [435, 359] width 61 height 26
click at [443, 383] on button "Oct" at bounding box center [435, 385] width 61 height 26
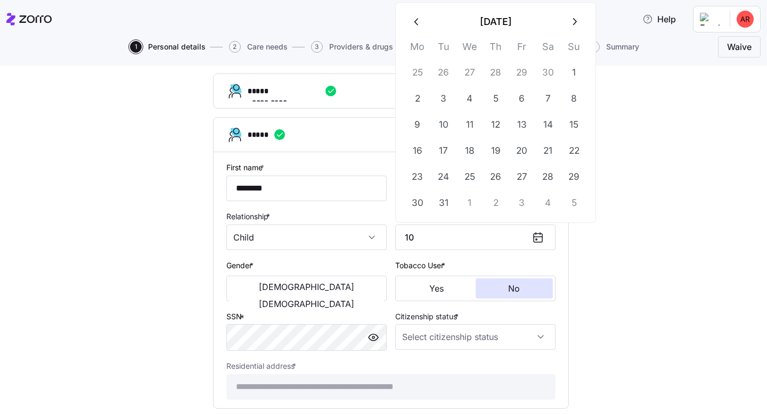
click at [551, 129] on button "14" at bounding box center [548, 125] width 26 height 26
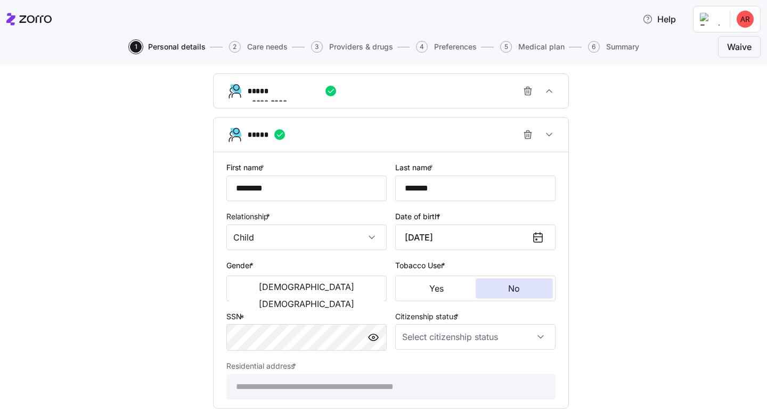
type input "[DATE]"
click at [265, 291] on span "[DEMOGRAPHIC_DATA]" at bounding box center [306, 287] width 95 height 9
click at [499, 292] on button "No" at bounding box center [515, 289] width 78 height 20
click at [527, 342] on input "Citizenship status *" at bounding box center [475, 337] width 160 height 26
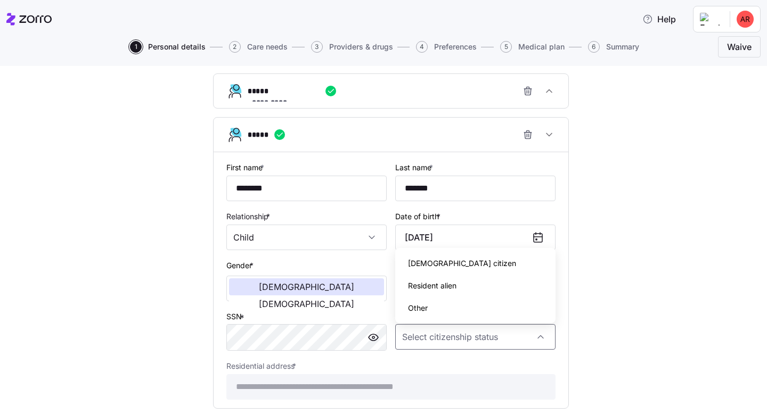
click at [476, 268] on div "[DEMOGRAPHIC_DATA] citizen" at bounding box center [475, 263] width 152 height 22
type input "[DEMOGRAPHIC_DATA] citizen"
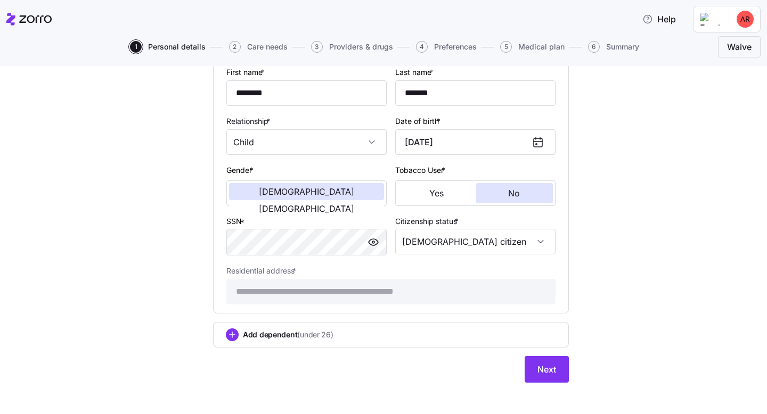
scroll to position [669, 0]
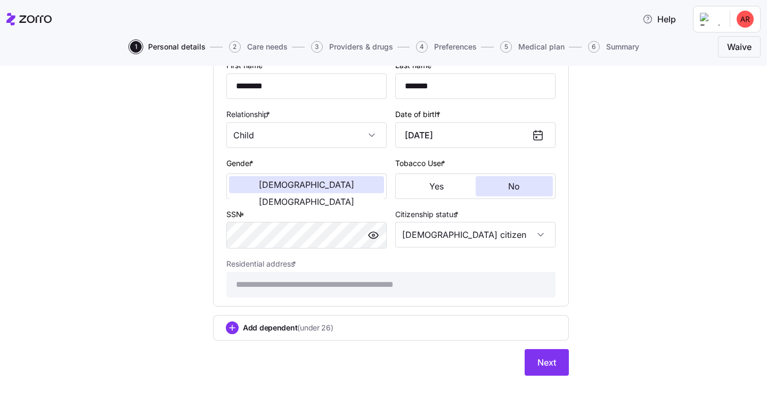
click at [556, 367] on button "Next" at bounding box center [547, 362] width 44 height 27
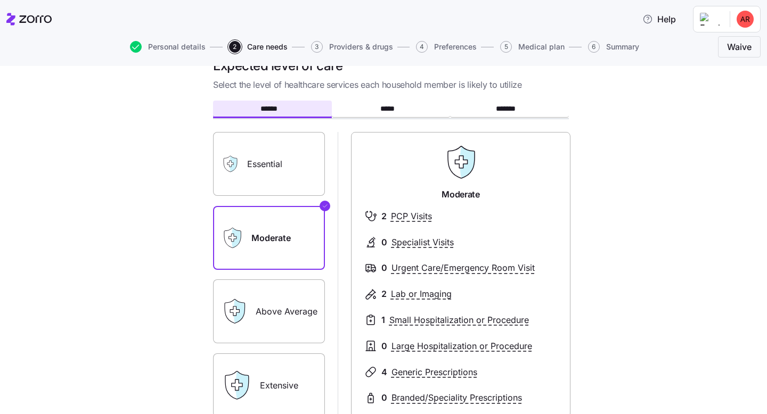
scroll to position [29, 0]
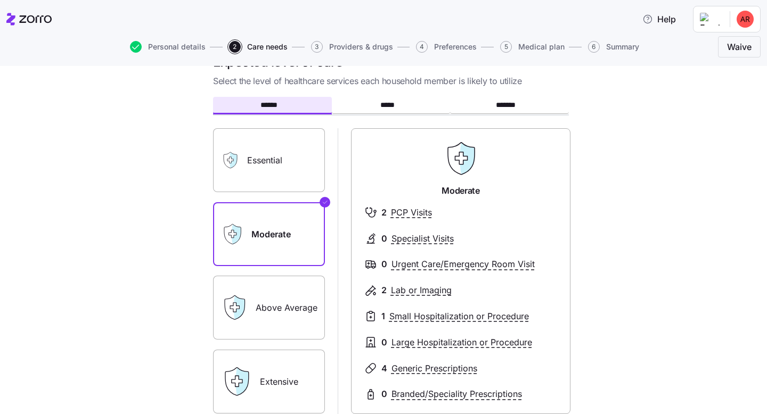
click at [285, 309] on label "Above Average" at bounding box center [269, 308] width 112 height 64
click at [0, 0] on input "Above Average" at bounding box center [0, 0] width 0 height 0
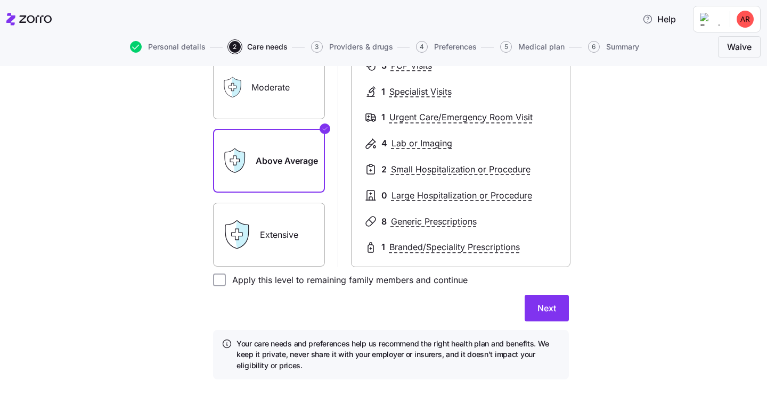
scroll to position [179, 0]
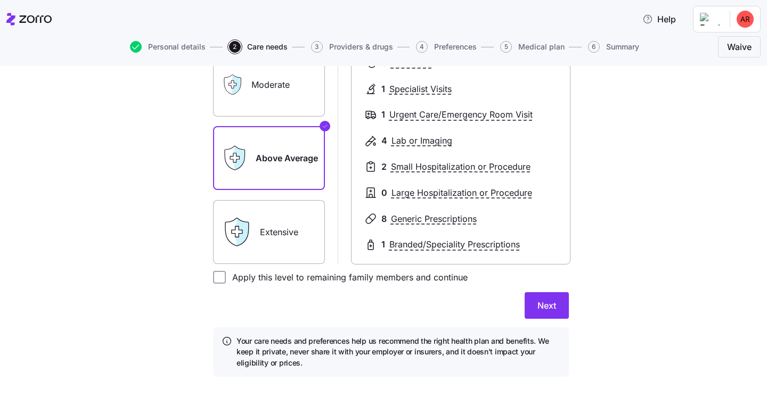
click at [537, 304] on button "Next" at bounding box center [547, 305] width 44 height 27
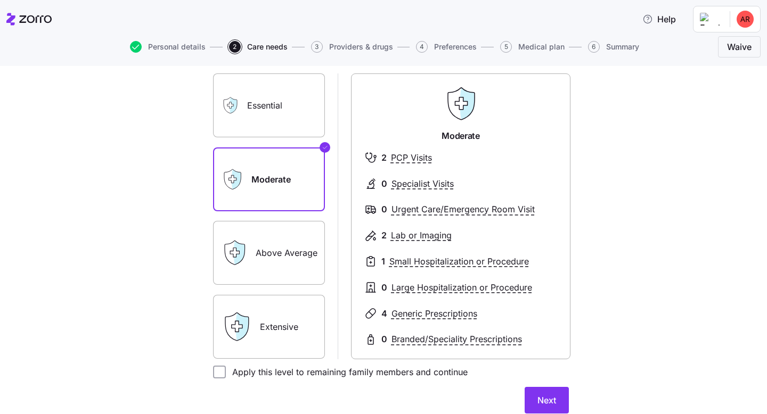
scroll to position [90, 0]
click at [534, 395] on button "Next" at bounding box center [547, 399] width 44 height 27
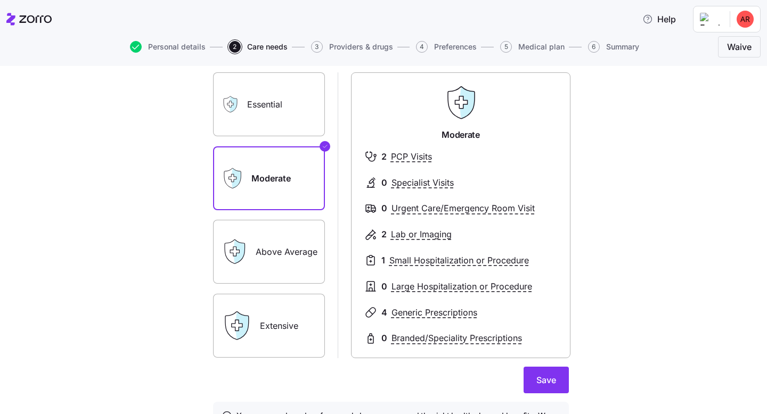
click at [545, 381] on span "Save" at bounding box center [546, 380] width 20 height 13
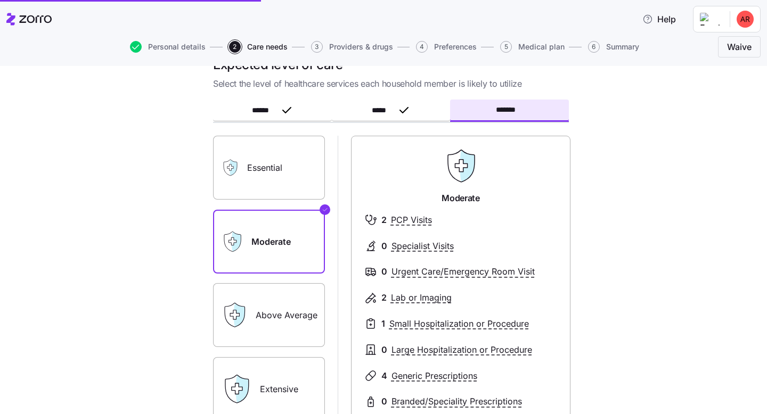
scroll to position [0, 0]
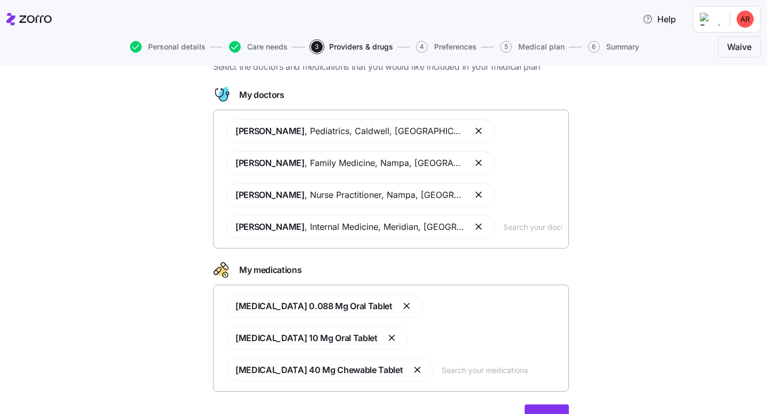
scroll to position [99, 0]
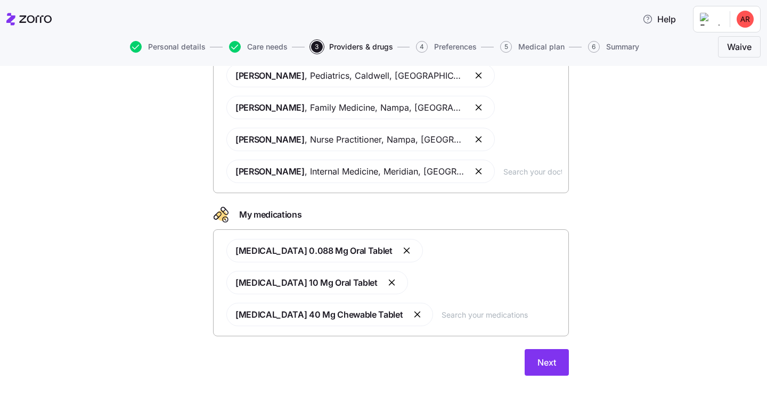
click at [424, 316] on button "button" at bounding box center [417, 314] width 13 height 13
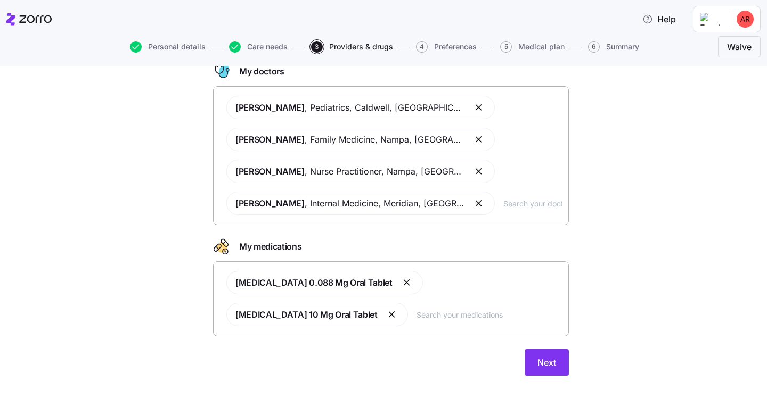
click at [554, 363] on span "Next" at bounding box center [546, 362] width 19 height 13
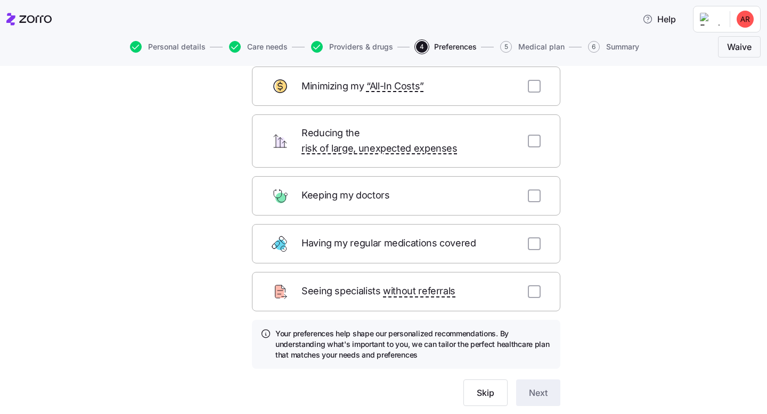
scroll to position [93, 0]
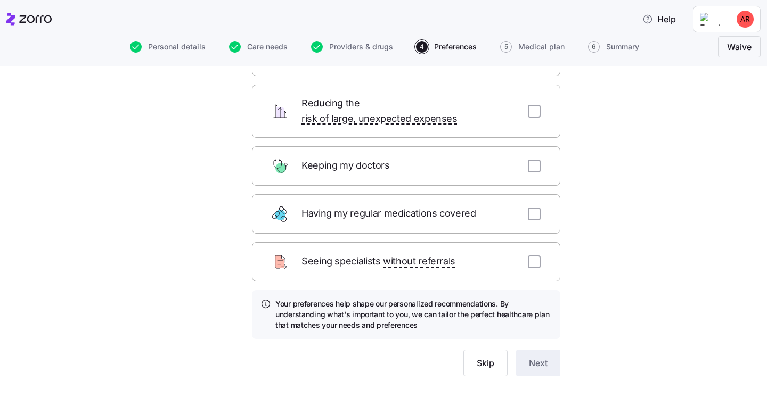
click at [487, 357] on span "Skip" at bounding box center [486, 363] width 18 height 13
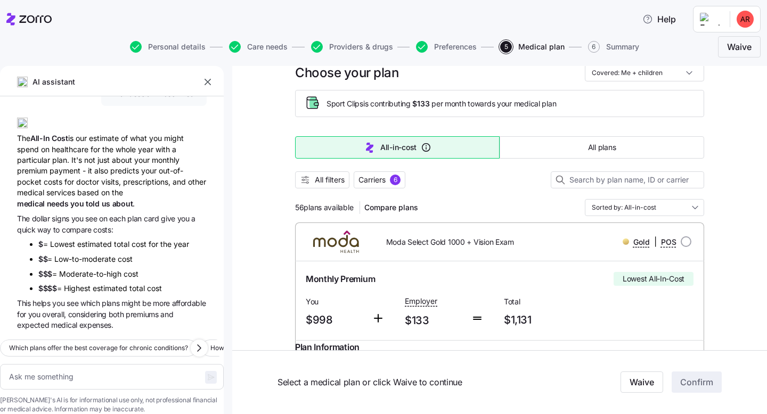
scroll to position [34, 0]
click at [333, 183] on span "All filters" at bounding box center [330, 179] width 30 height 11
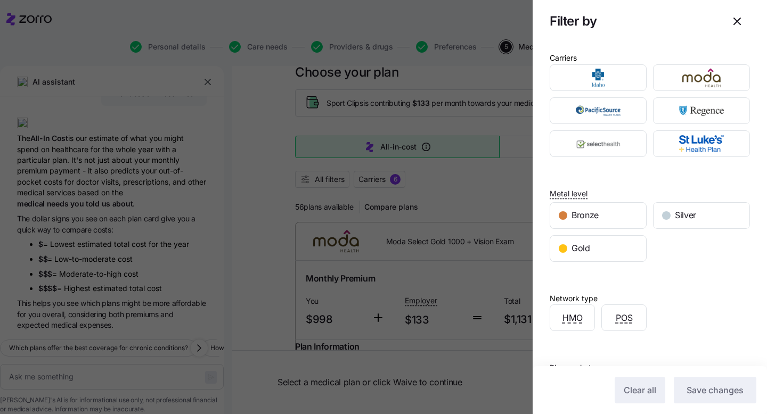
click at [707, 209] on div "Silver" at bounding box center [701, 216] width 96 height 26
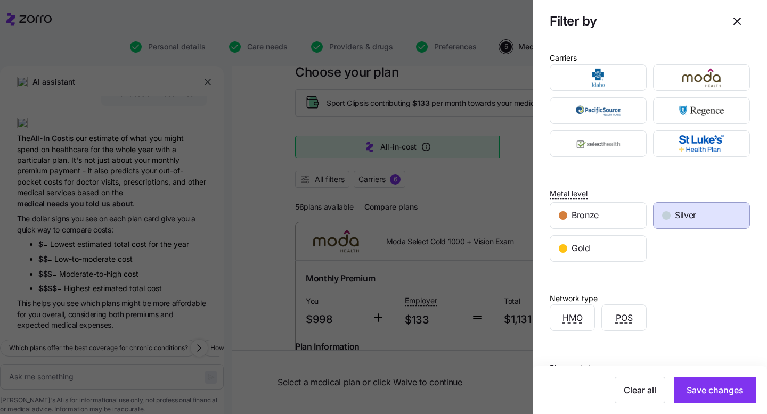
click at [724, 384] on button "Save changes" at bounding box center [715, 390] width 83 height 27
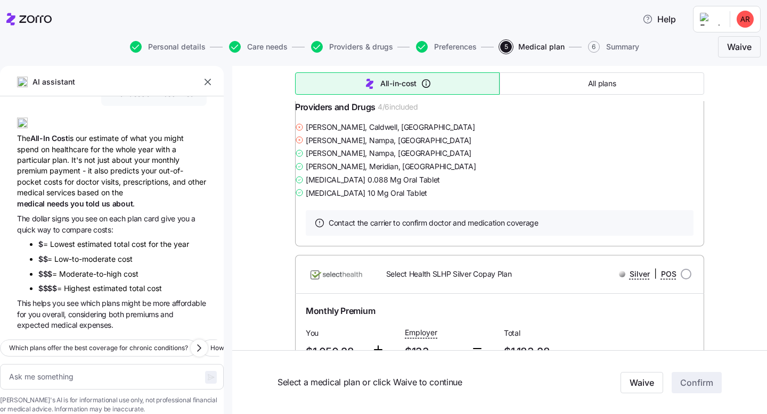
scroll to position [0, 0]
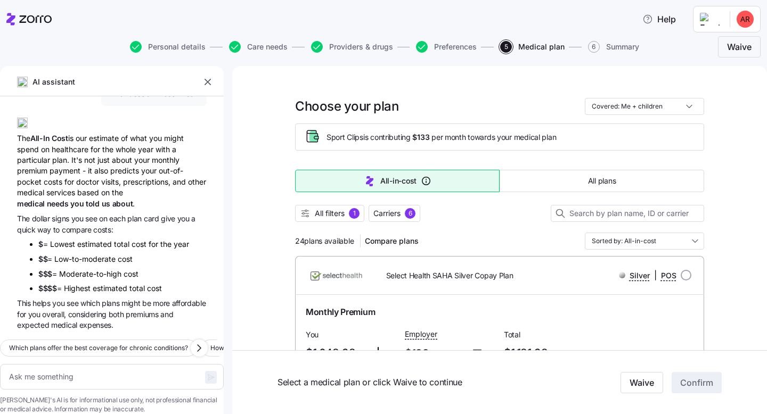
click at [664, 244] on input "Sorted by: All-in-cost" at bounding box center [644, 241] width 119 height 17
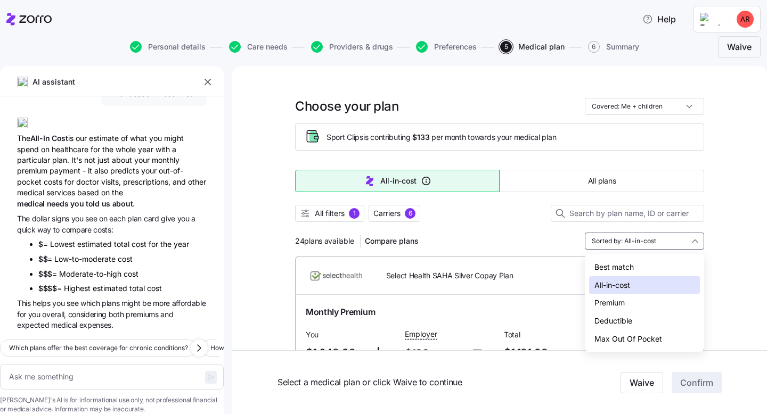
click at [637, 318] on div "Deductible" at bounding box center [644, 321] width 111 height 18
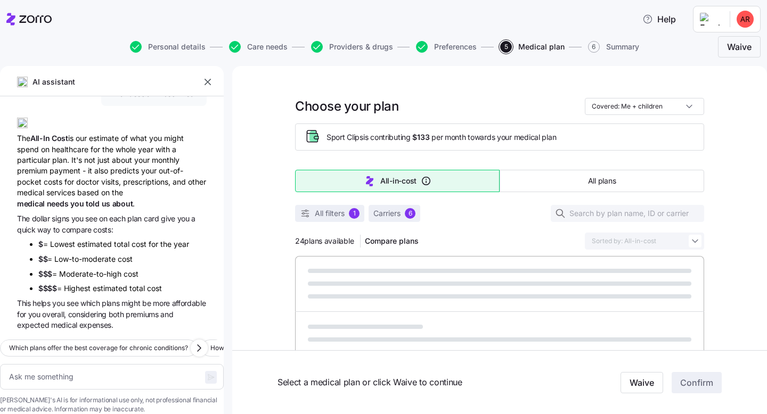
type textarea "x"
type input "Sorted by: Deductible"
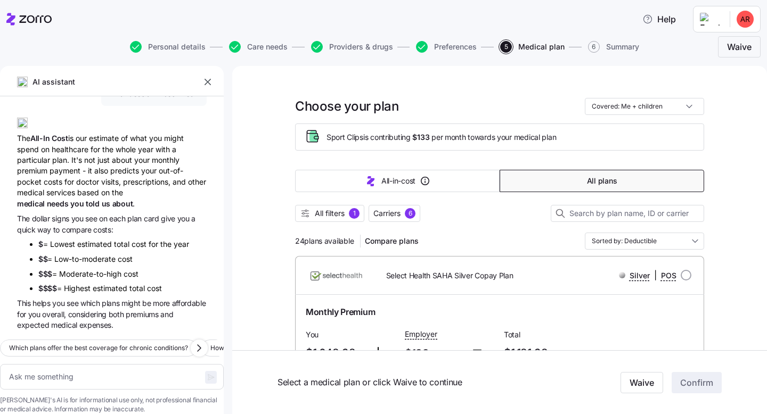
click at [333, 215] on span "All filters" at bounding box center [330, 213] width 30 height 11
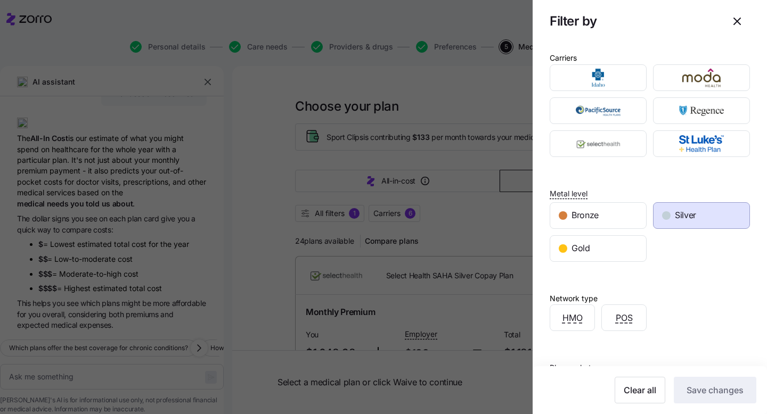
click at [685, 219] on span "Silver" at bounding box center [685, 215] width 21 height 13
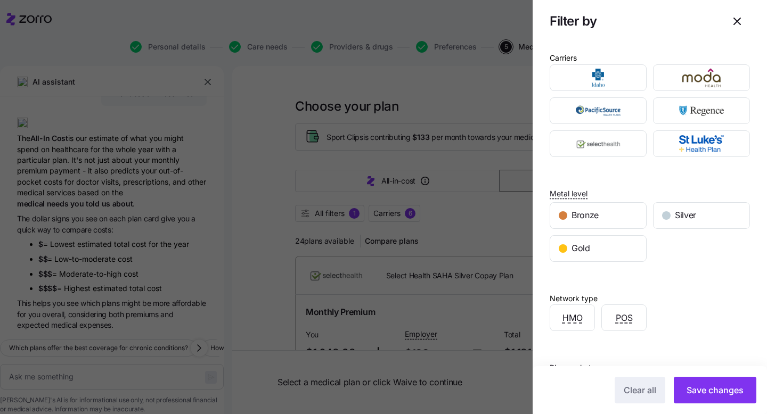
click at [733, 391] on span "Save changes" at bounding box center [714, 390] width 57 height 13
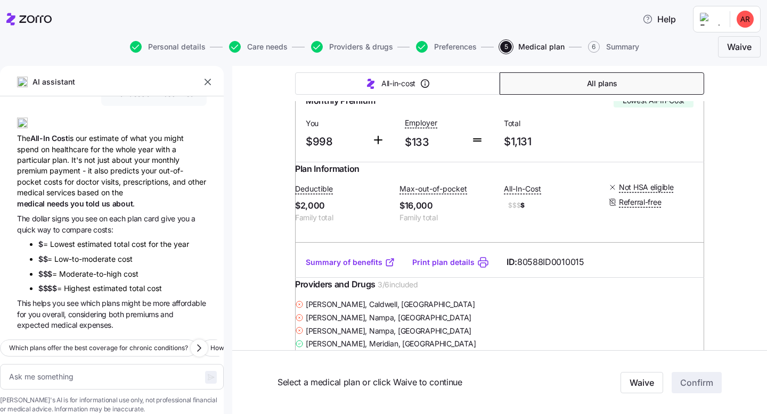
scroll to position [208, 0]
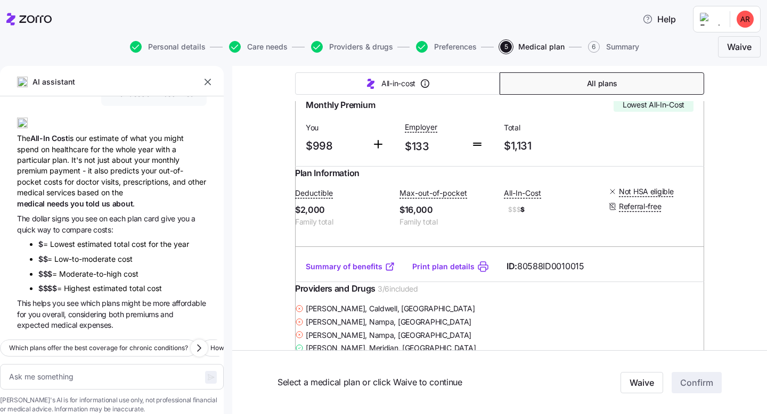
click at [360, 272] on link "Summary of benefits" at bounding box center [350, 266] width 89 height 11
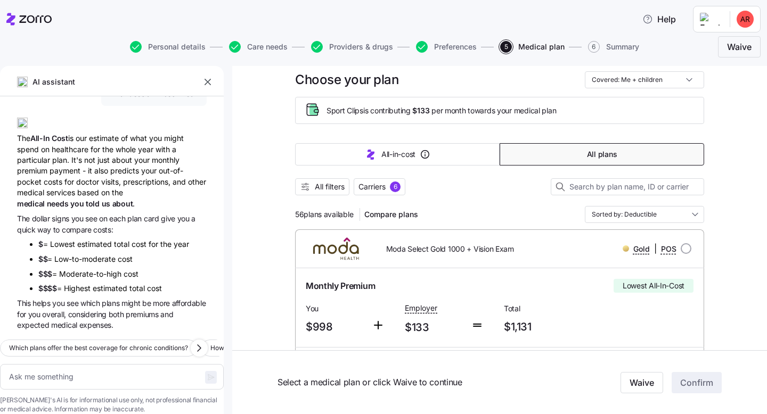
scroll to position [0, 0]
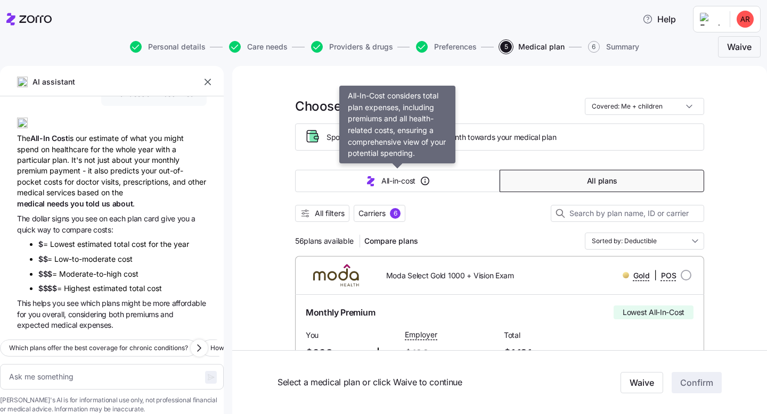
click at [438, 180] on button "All-in-cost" at bounding box center [397, 181] width 204 height 22
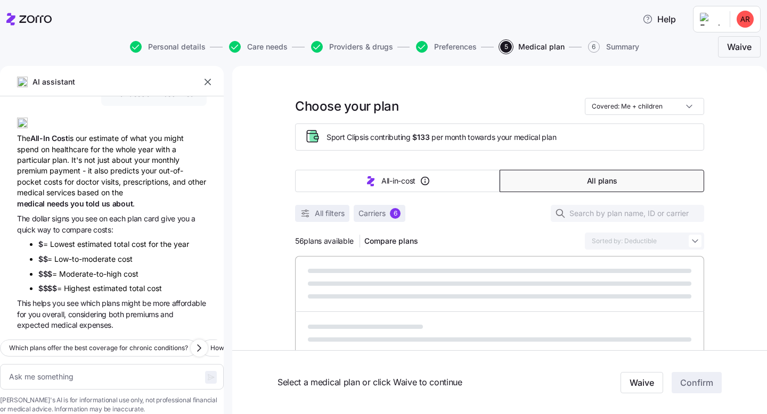
type textarea "x"
type input "Sorted by: All-in-cost"
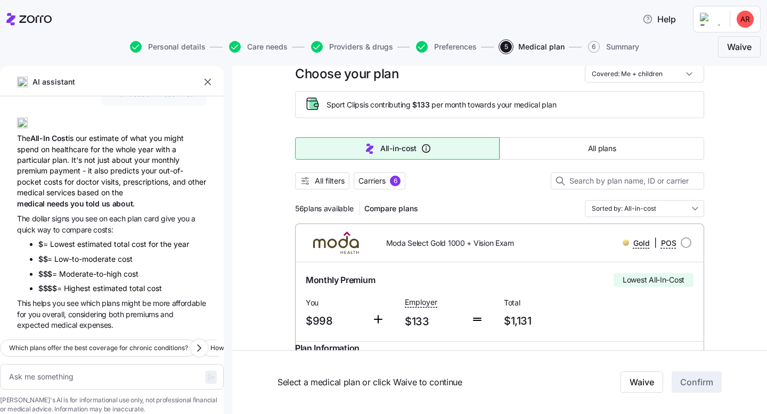
scroll to position [33, 0]
click at [329, 182] on span "All filters" at bounding box center [330, 180] width 30 height 11
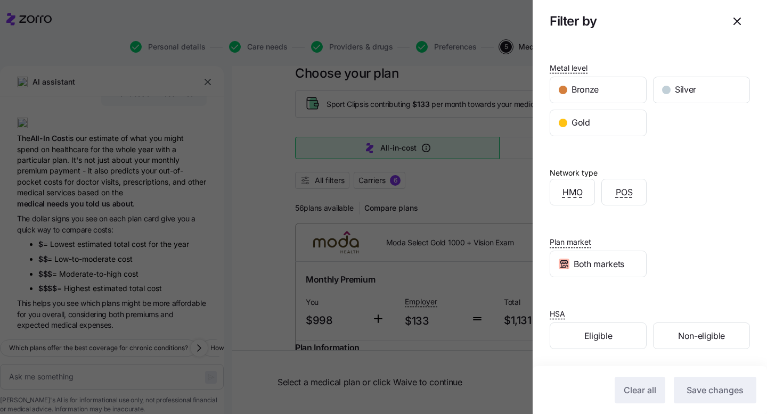
scroll to position [0, 0]
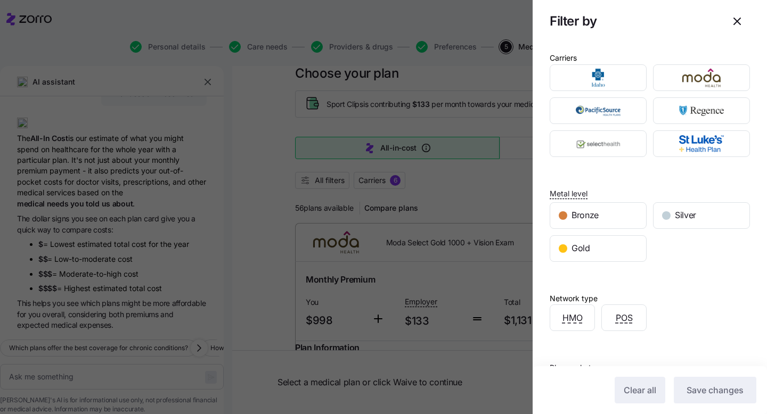
click at [738, 23] on icon "button" at bounding box center [737, 21] width 6 height 6
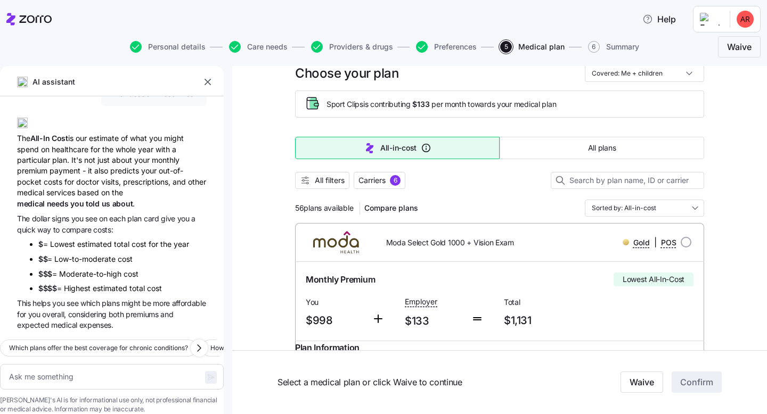
click at [625, 209] on input "Sorted by: All-in-cost" at bounding box center [644, 208] width 119 height 17
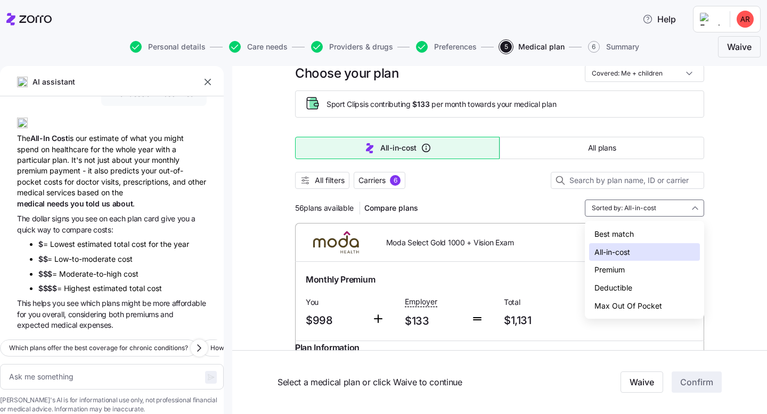
click at [621, 230] on div "Best match" at bounding box center [644, 234] width 111 height 18
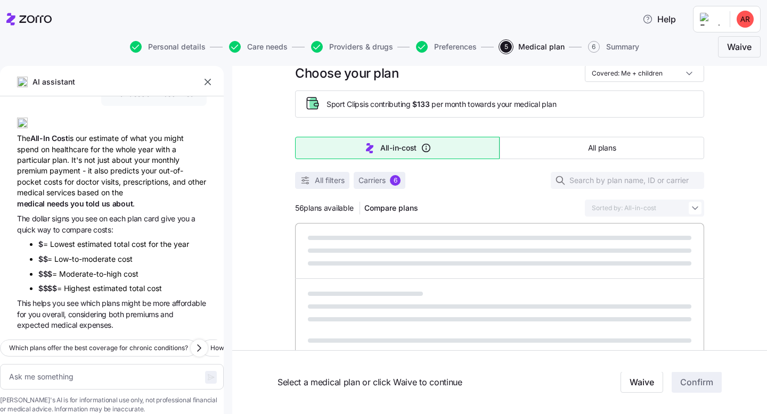
type textarea "x"
type input "Sorted by: Best match"
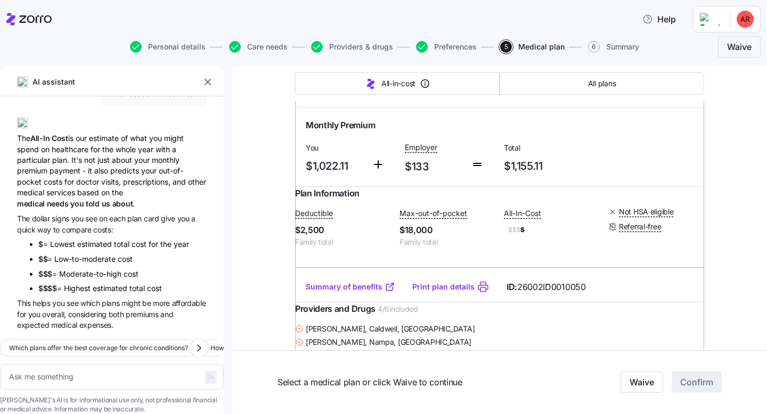
scroll to position [1374, 0]
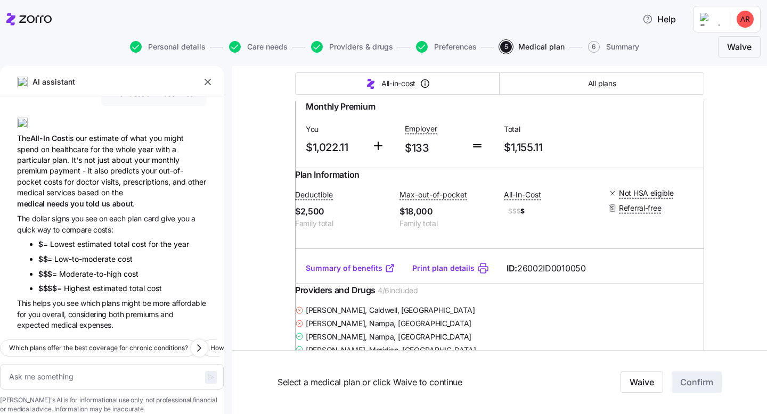
click at [203, 81] on icon "button" at bounding box center [207, 82] width 11 height 11
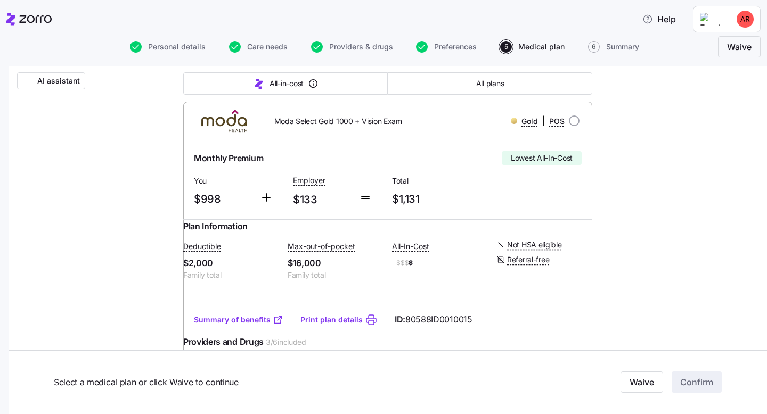
scroll to position [0, 0]
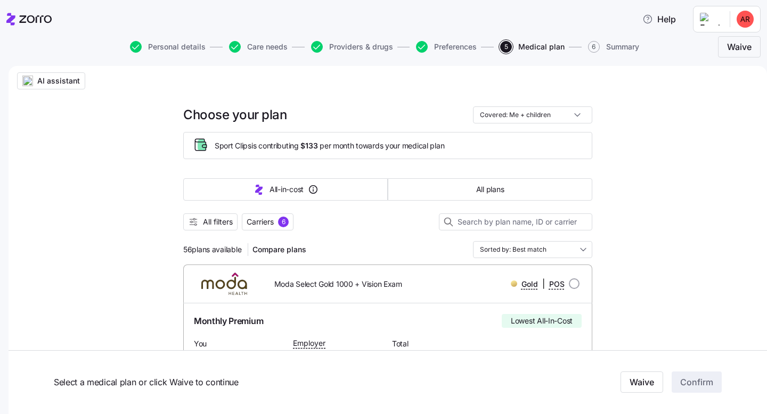
click at [168, 47] on span "Personal details" at bounding box center [177, 46] width 58 height 7
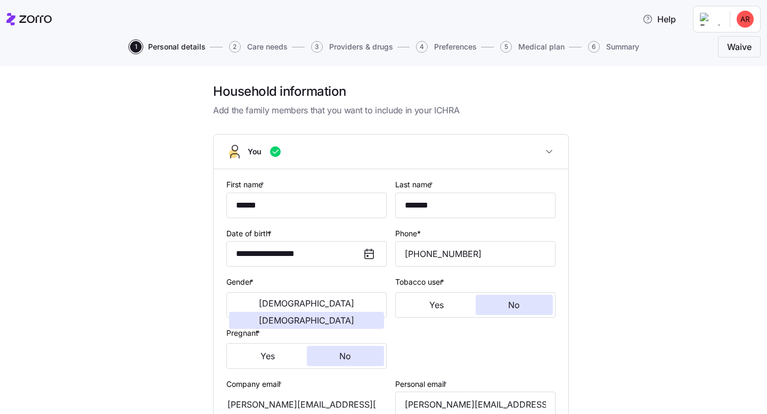
click at [526, 44] on span "Medical plan" at bounding box center [541, 46] width 46 height 7
click at [506, 47] on span "5" at bounding box center [506, 47] width 12 height 12
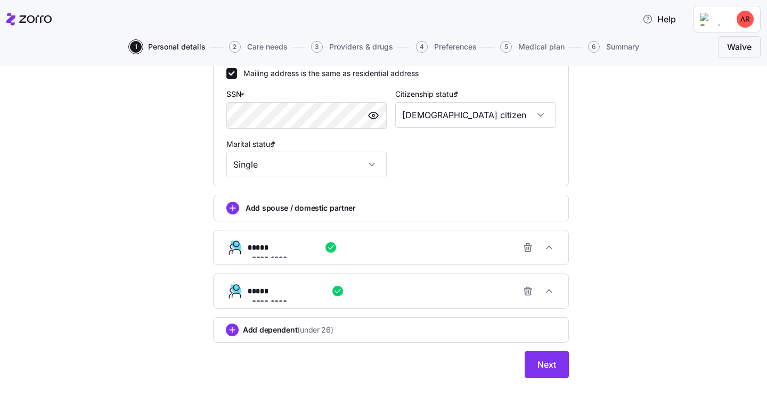
scroll to position [411, 0]
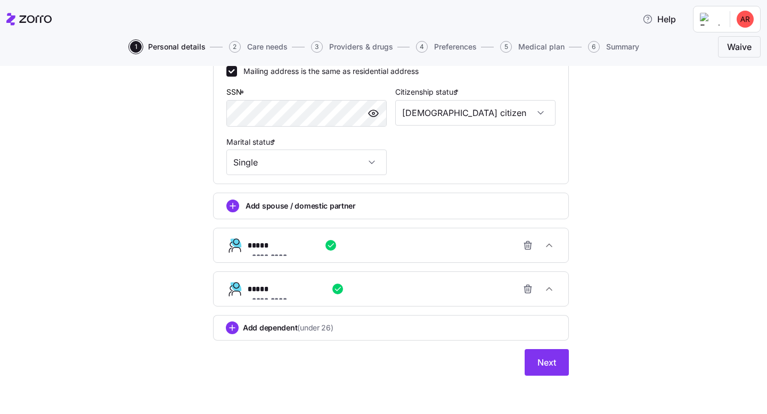
click at [527, 288] on icon "button" at bounding box center [527, 289] width 11 height 11
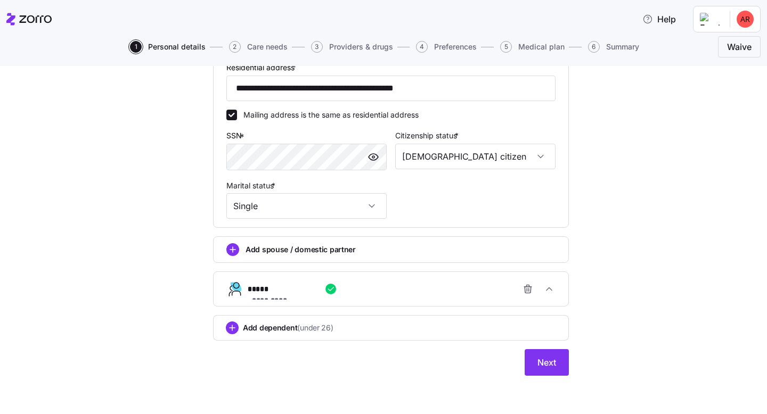
scroll to position [367, 0]
click at [546, 362] on span "Next" at bounding box center [546, 362] width 19 height 13
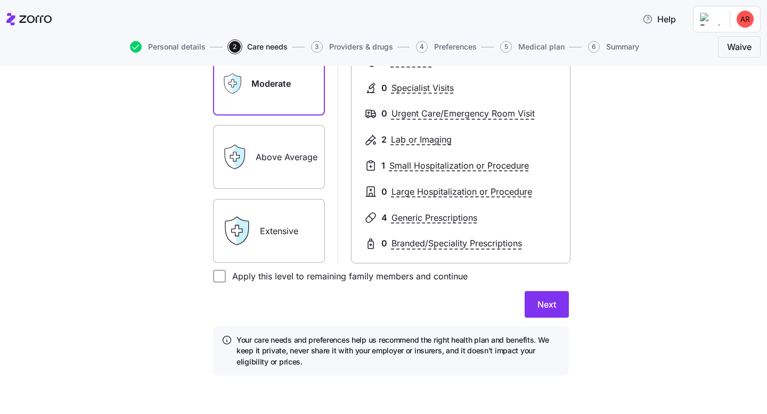
click at [549, 310] on span "Next" at bounding box center [546, 304] width 19 height 13
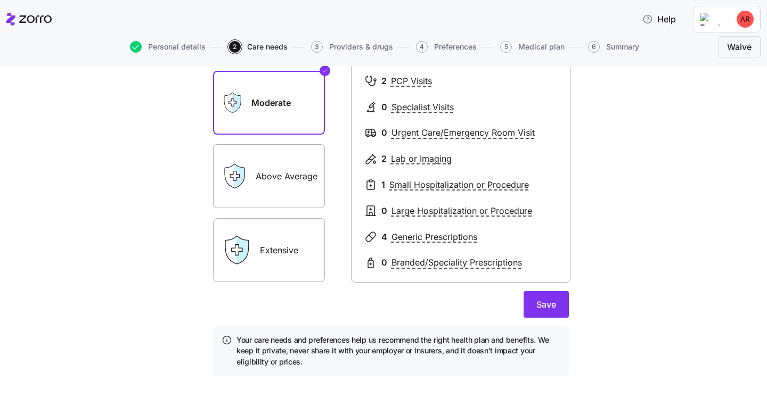
scroll to position [166, 0]
click at [553, 308] on span "Save" at bounding box center [546, 304] width 20 height 13
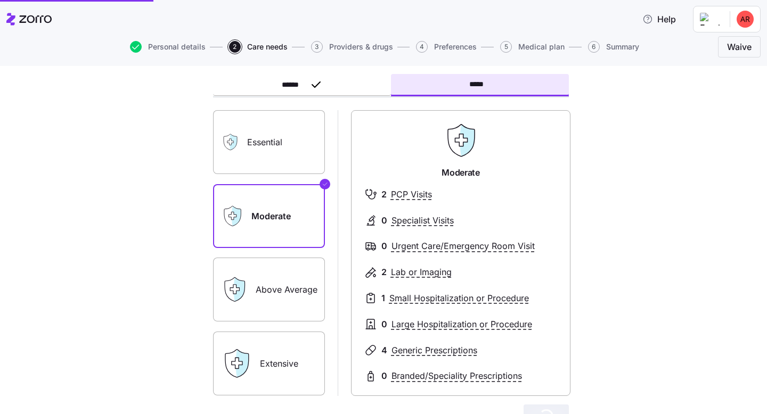
scroll to position [0, 0]
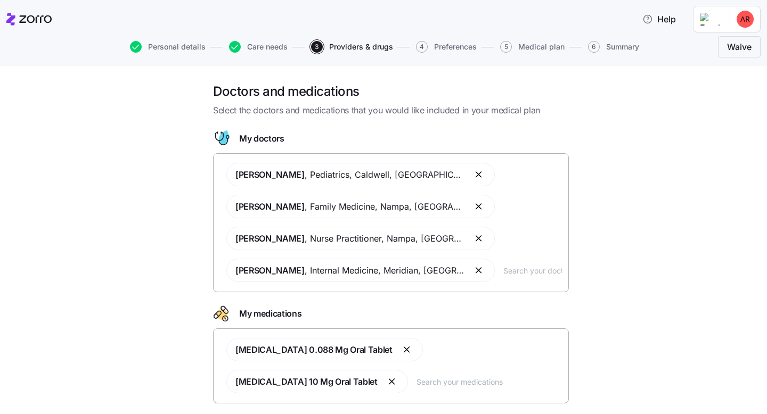
scroll to position [67, 0]
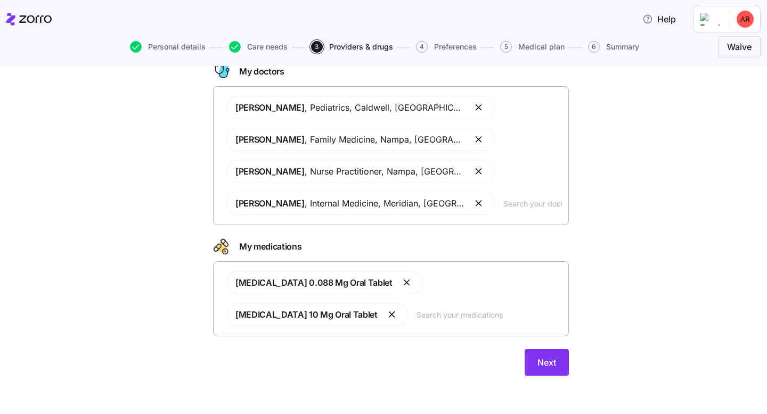
click at [538, 366] on span "Next" at bounding box center [546, 362] width 19 height 13
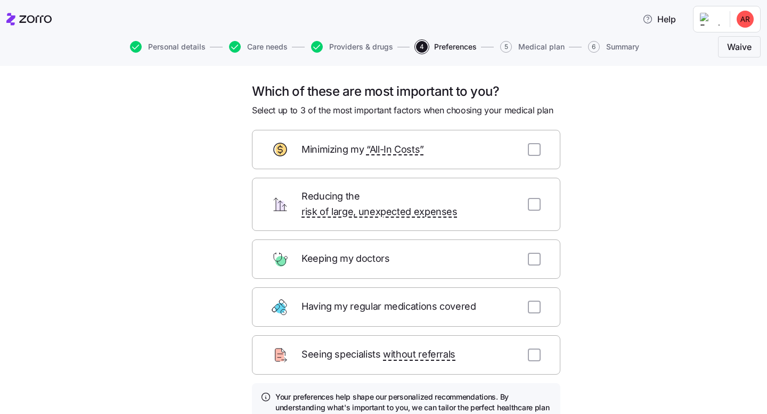
scroll to position [93, 0]
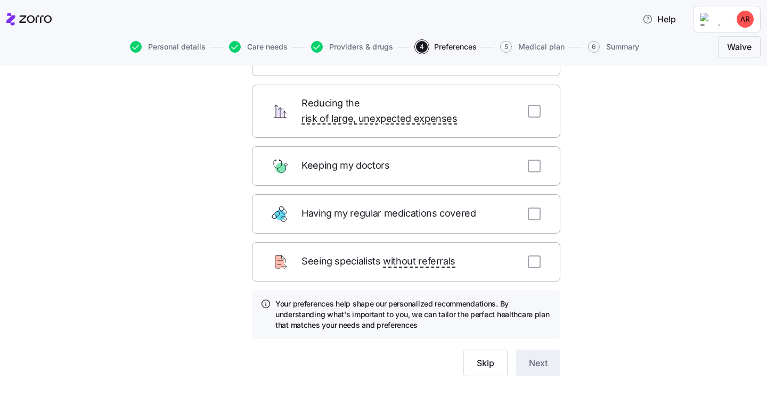
click at [485, 357] on span "Skip" at bounding box center [486, 363] width 18 height 13
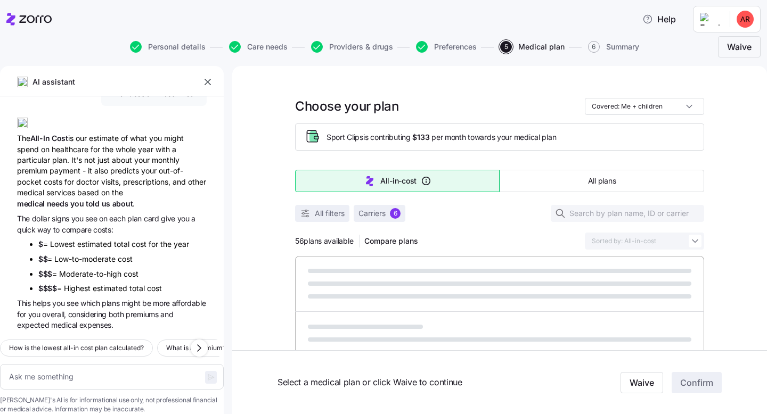
scroll to position [61, 0]
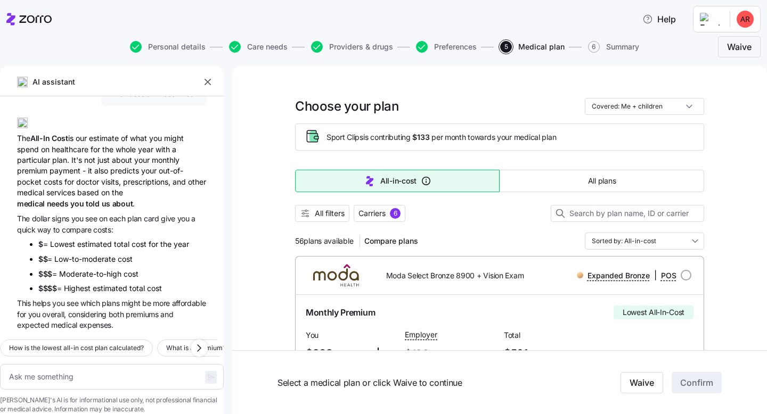
click at [207, 80] on icon "button" at bounding box center [207, 82] width 11 height 11
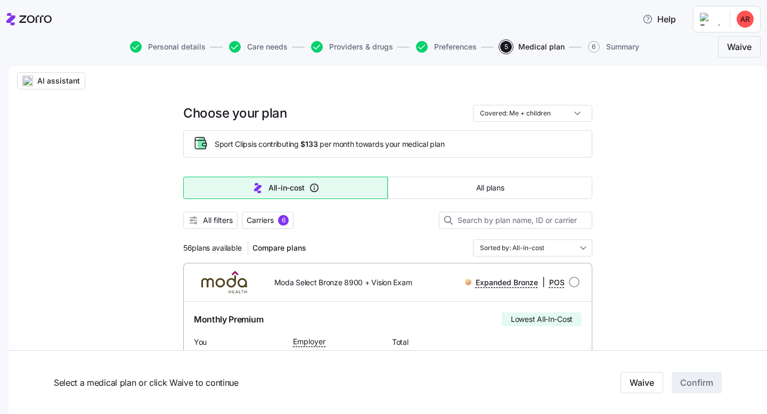
scroll to position [0, 0]
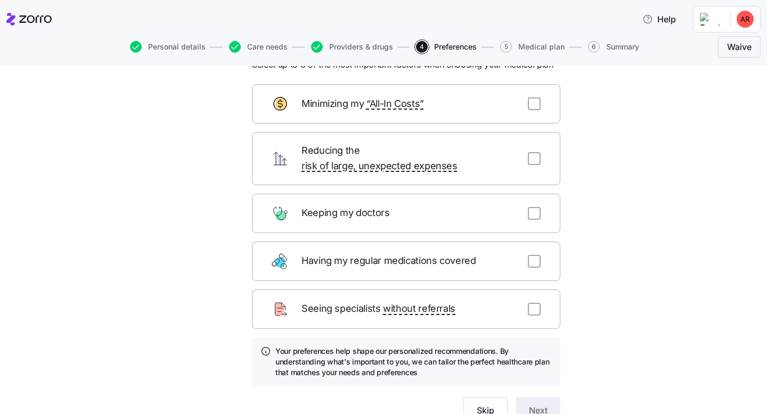
scroll to position [93, 0]
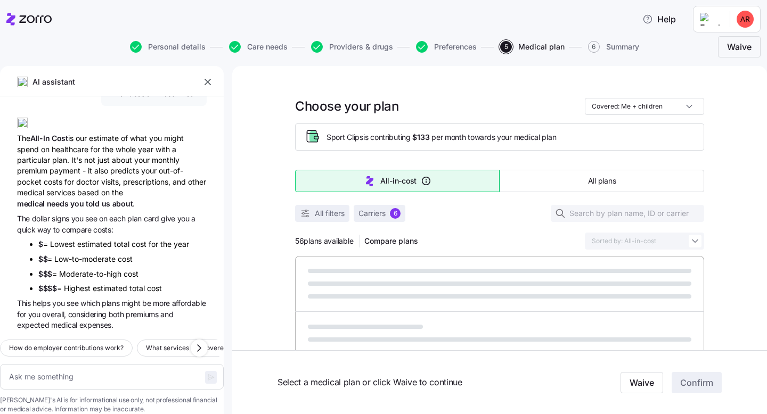
scroll to position [61, 0]
click at [213, 81] on button "button" at bounding box center [207, 82] width 15 height 15
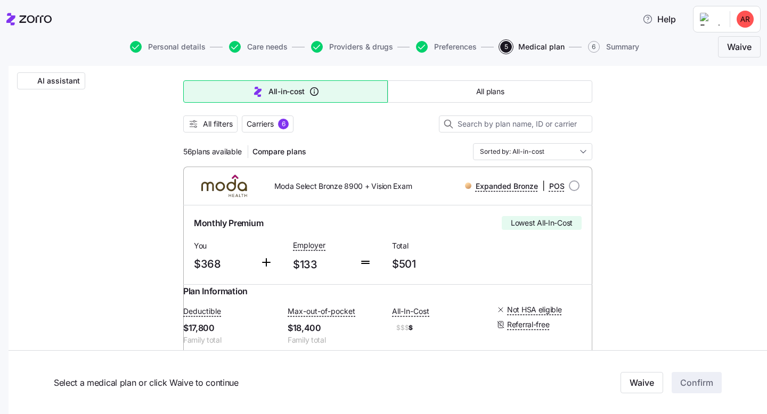
scroll to position [0, 0]
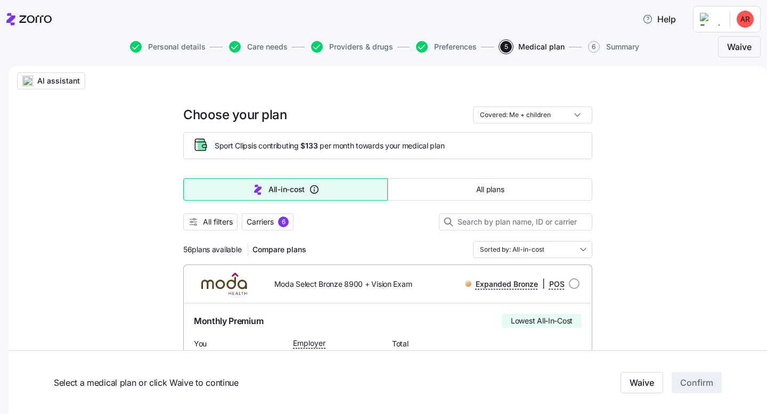
click at [275, 46] on span "Care needs" at bounding box center [267, 46] width 40 height 7
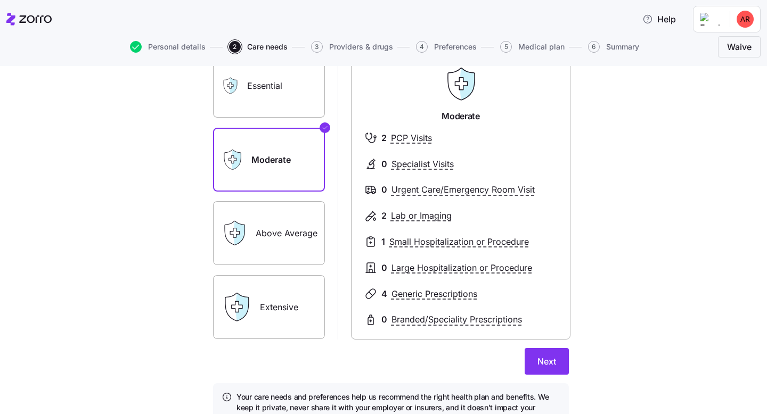
scroll to position [119, 0]
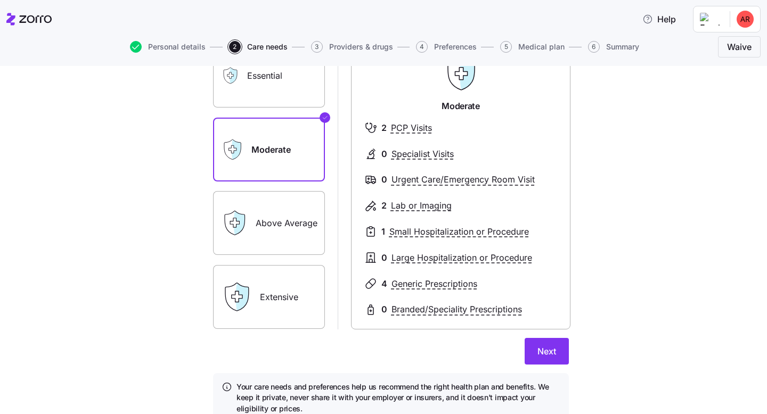
click at [293, 221] on label "Above Average" at bounding box center [269, 223] width 112 height 64
click at [0, 0] on input "Above Average" at bounding box center [0, 0] width 0 height 0
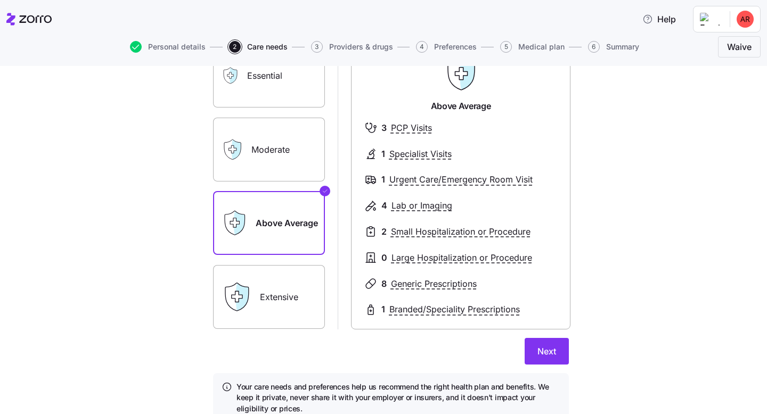
click at [282, 292] on label "Extensive" at bounding box center [269, 297] width 112 height 64
click at [0, 0] on input "Extensive" at bounding box center [0, 0] width 0 height 0
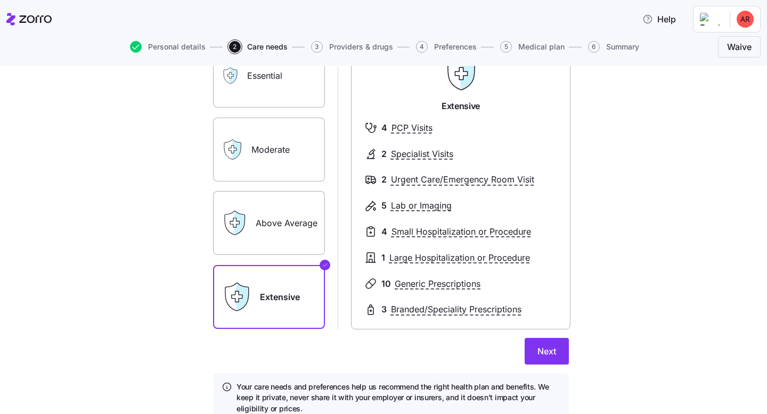
click at [297, 220] on label "Above Average" at bounding box center [269, 223] width 112 height 64
click at [0, 0] on input "Above Average" at bounding box center [0, 0] width 0 height 0
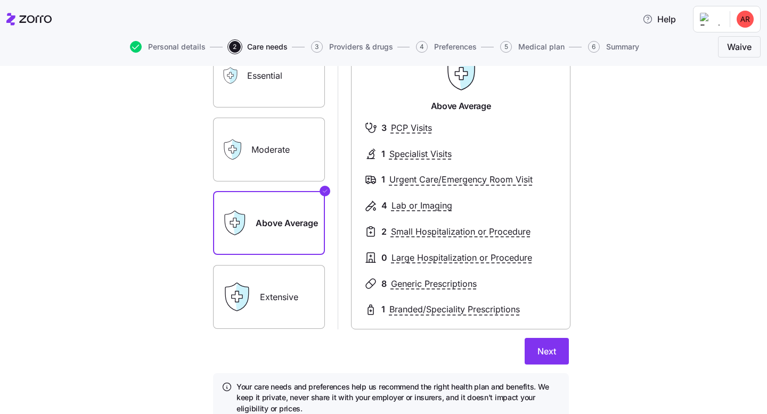
click at [279, 277] on label "Extensive" at bounding box center [269, 297] width 112 height 64
click at [0, 0] on input "Extensive" at bounding box center [0, 0] width 0 height 0
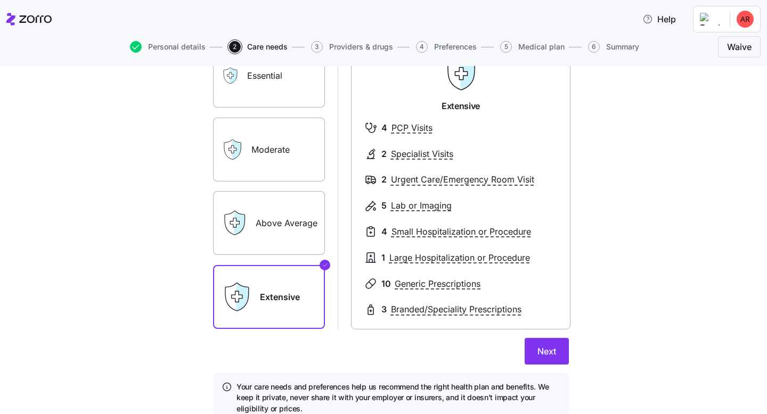
click at [546, 348] on span "Next" at bounding box center [546, 351] width 19 height 13
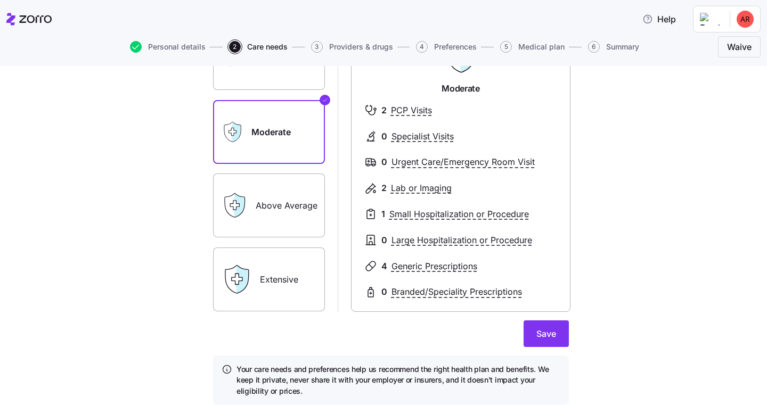
scroll to position [166, 0]
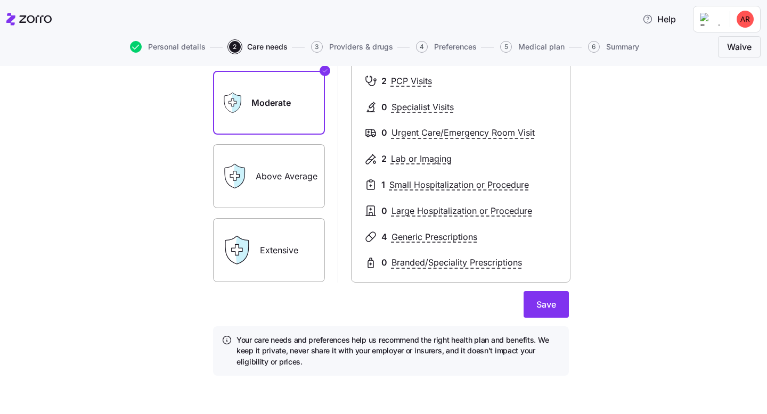
click at [546, 307] on span "Save" at bounding box center [546, 304] width 20 height 13
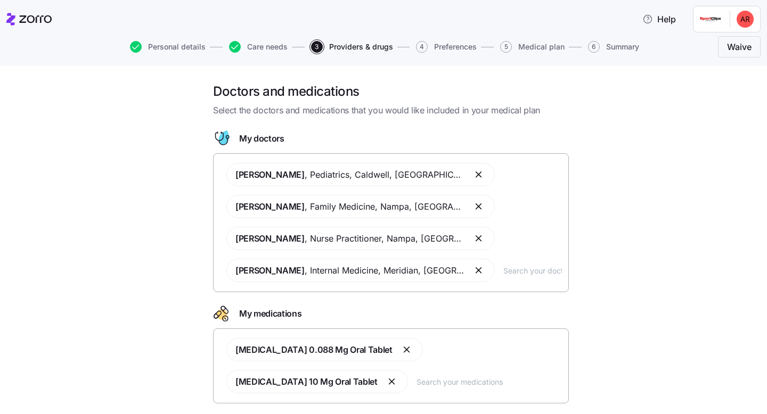
scroll to position [67, 0]
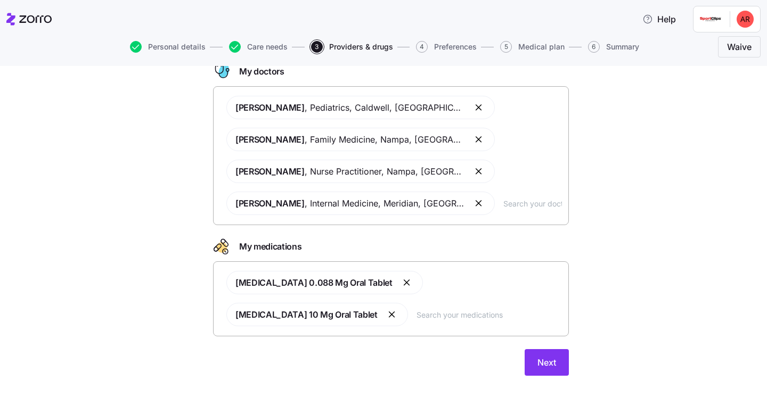
click at [551, 360] on span "Next" at bounding box center [546, 362] width 19 height 13
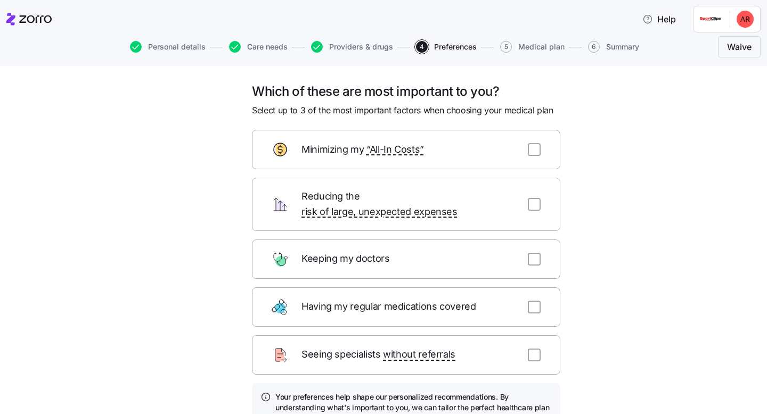
scroll to position [93, 0]
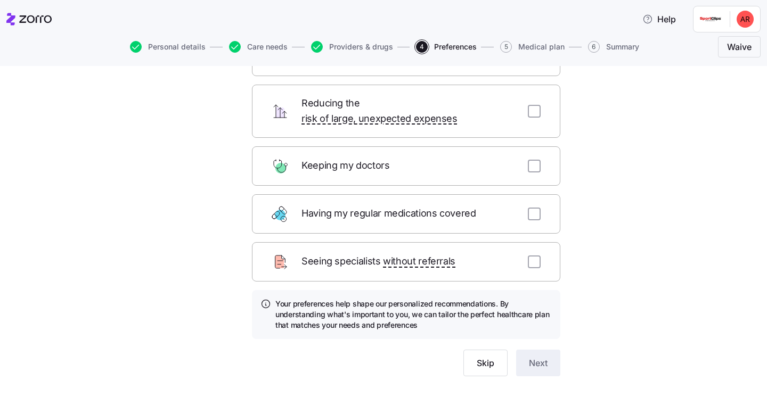
click at [494, 350] on button "Skip" at bounding box center [485, 363] width 44 height 27
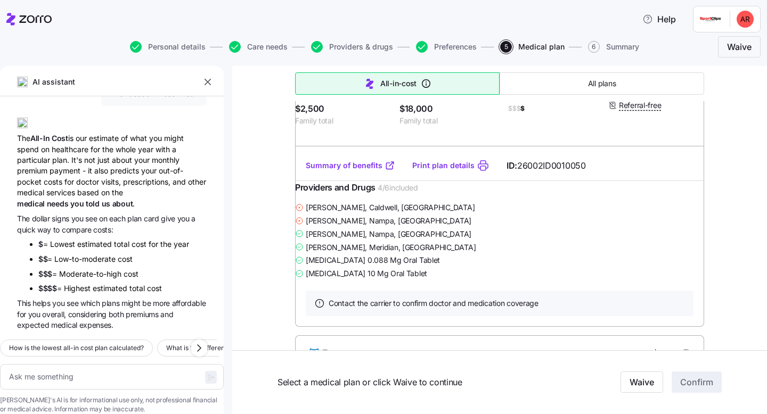
scroll to position [1484, 0]
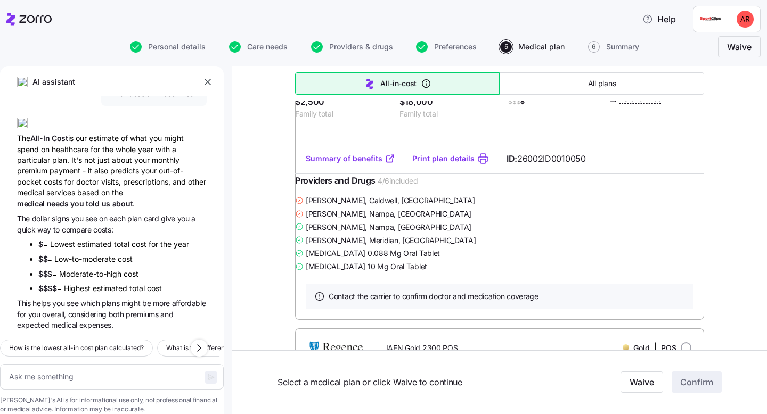
click at [369, 164] on link "Summary of benefits" at bounding box center [350, 158] width 89 height 11
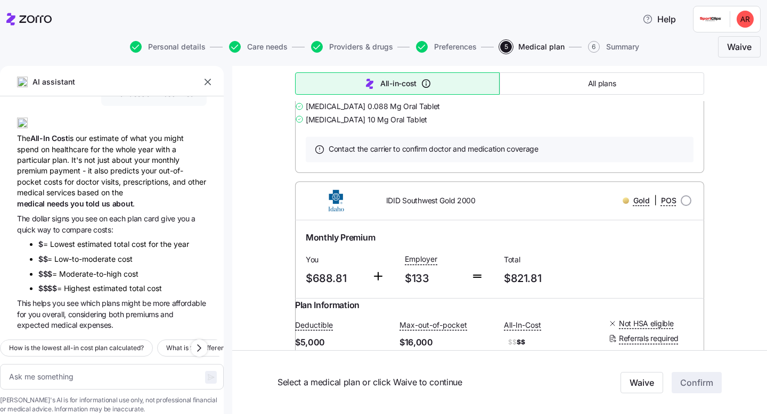
scroll to position [3187, 0]
click at [363, 17] on link "Summary of benefits" at bounding box center [350, 11] width 89 height 11
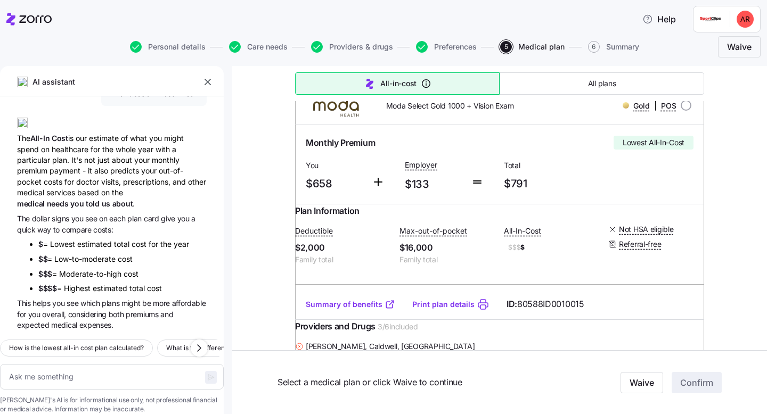
scroll to position [0, 0]
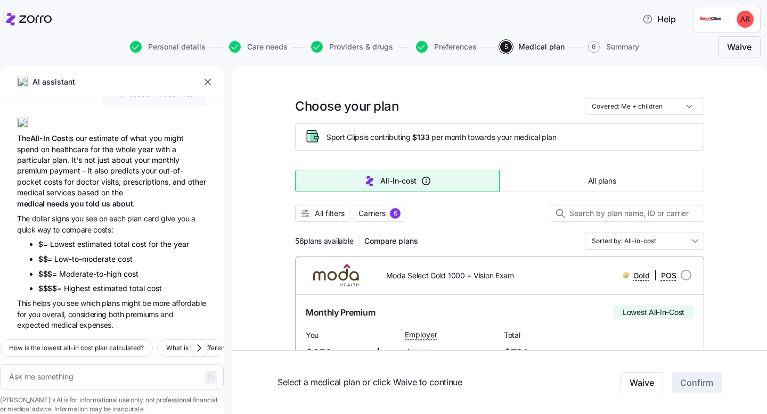
click at [385, 212] on span "Carriers" at bounding box center [371, 213] width 27 height 11
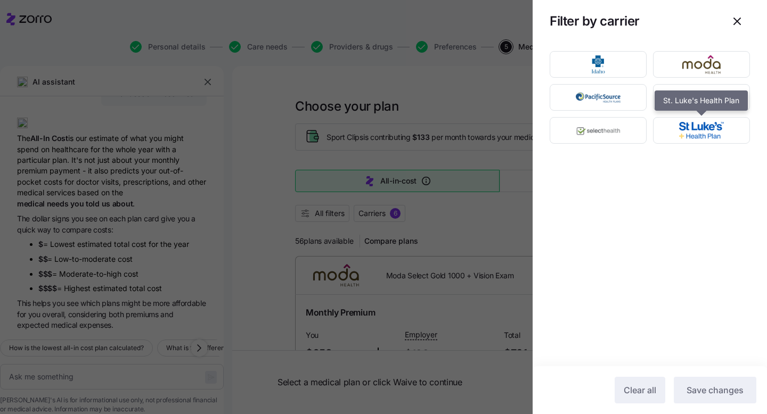
click at [703, 137] on img "button" at bounding box center [701, 130] width 78 height 21
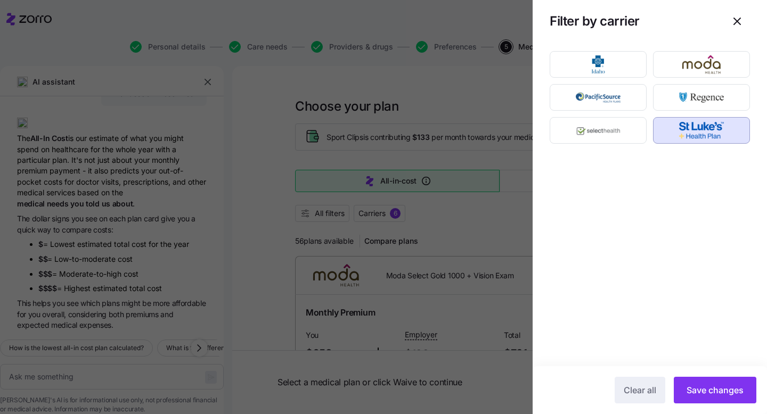
click at [744, 382] on button "Save changes" at bounding box center [715, 390] width 83 height 27
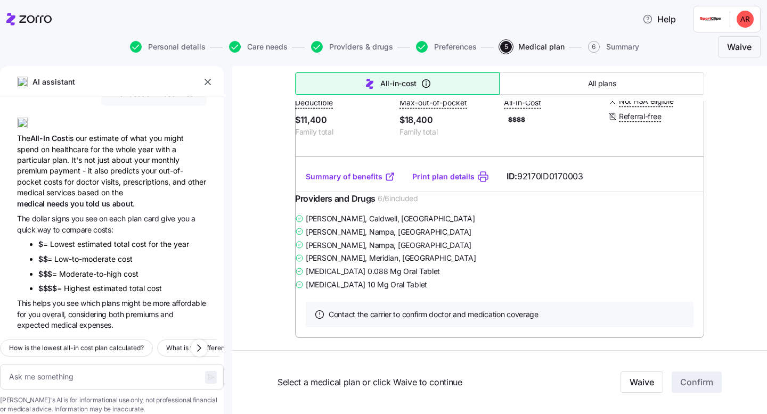
scroll to position [1458, 0]
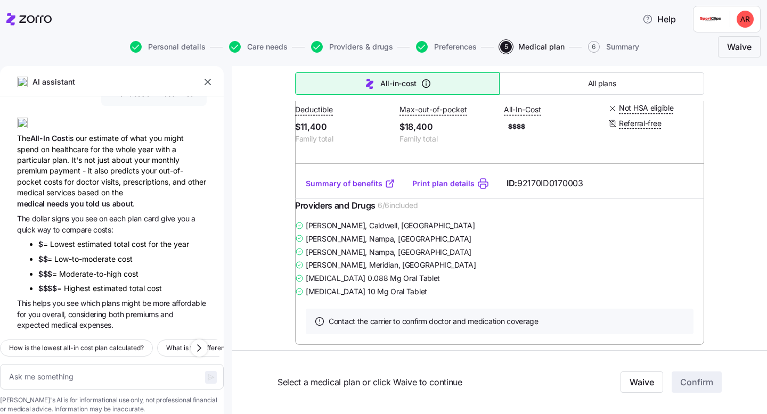
click at [348, 189] on link "Summary of benefits" at bounding box center [350, 183] width 89 height 11
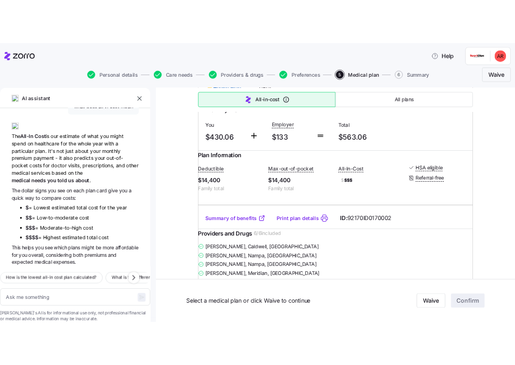
scroll to position [604, 0]
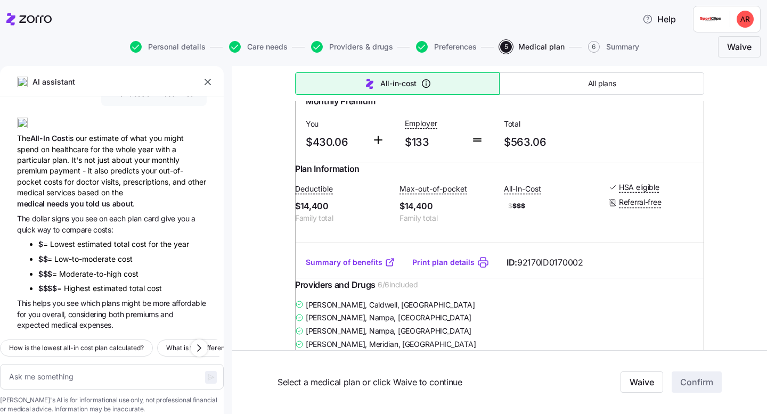
click at [335, 268] on link "Summary of benefits" at bounding box center [350, 262] width 89 height 11
click at [363, 46] on span "Providers & drugs" at bounding box center [361, 46] width 64 height 7
type textarea "x"
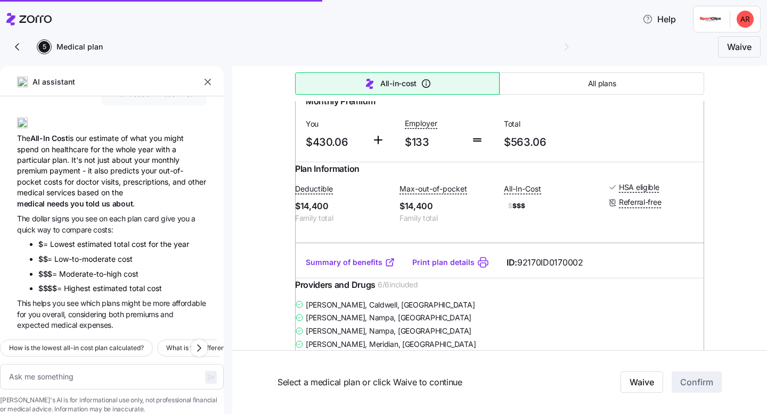
scroll to position [61, 0]
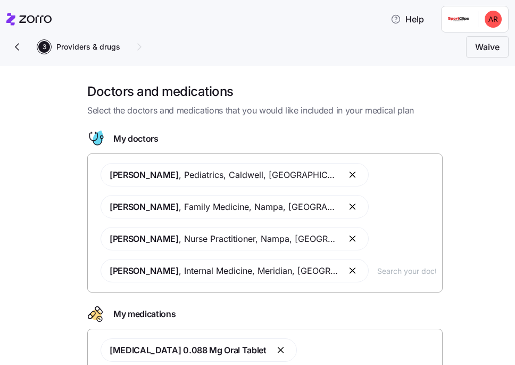
click at [378, 274] on input "text" at bounding box center [407, 271] width 59 height 12
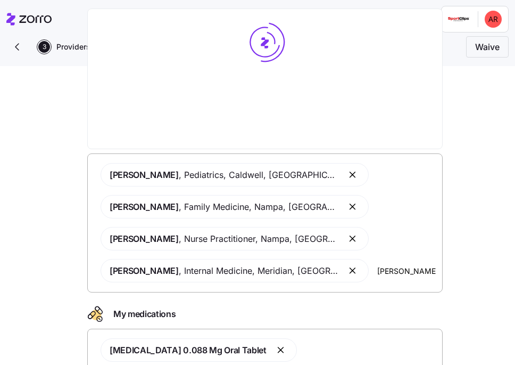
type input "[PERSON_NAME]"
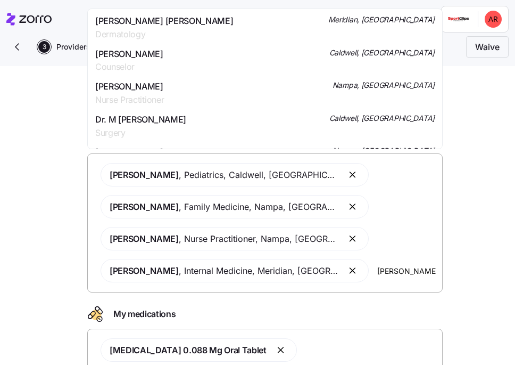
click at [158, 23] on span "[PERSON_NAME] [PERSON_NAME]" at bounding box center [164, 20] width 138 height 13
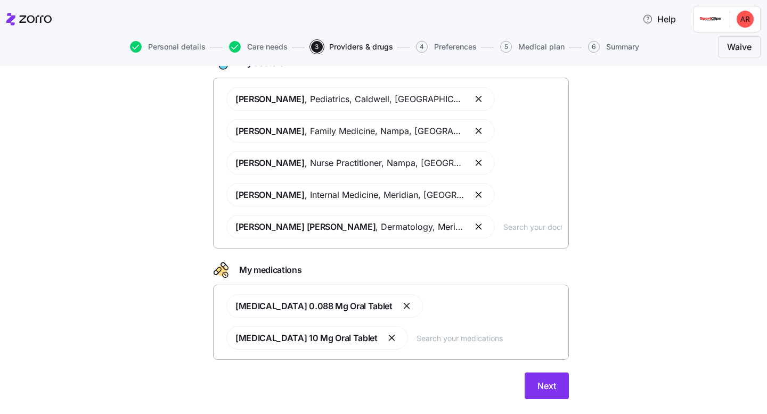
scroll to position [99, 0]
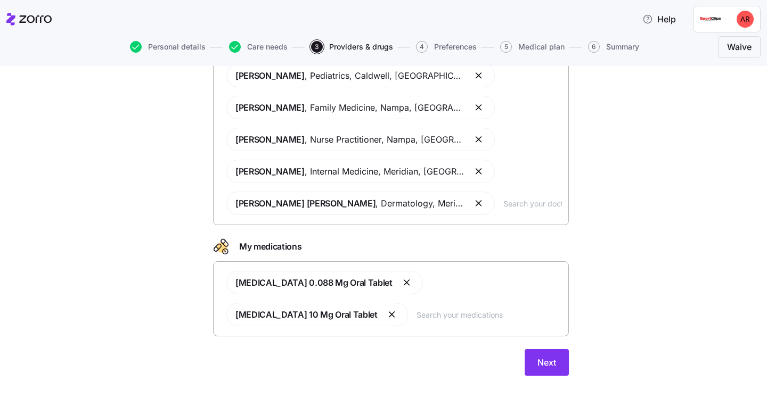
click at [549, 363] on span "Next" at bounding box center [546, 362] width 19 height 13
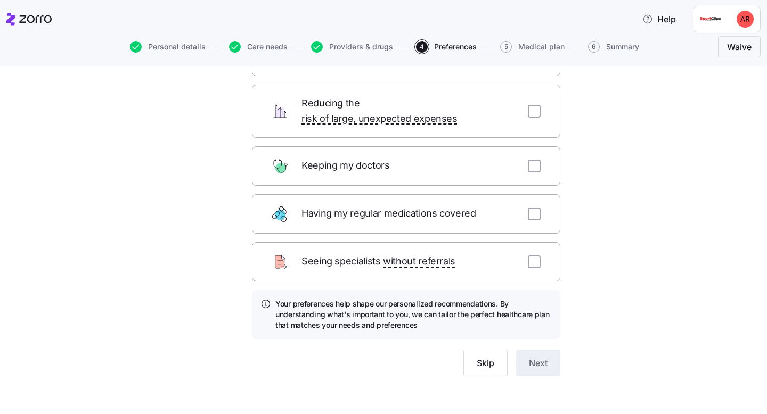
scroll to position [93, 0]
click at [492, 357] on button "Skip" at bounding box center [485, 363] width 44 height 27
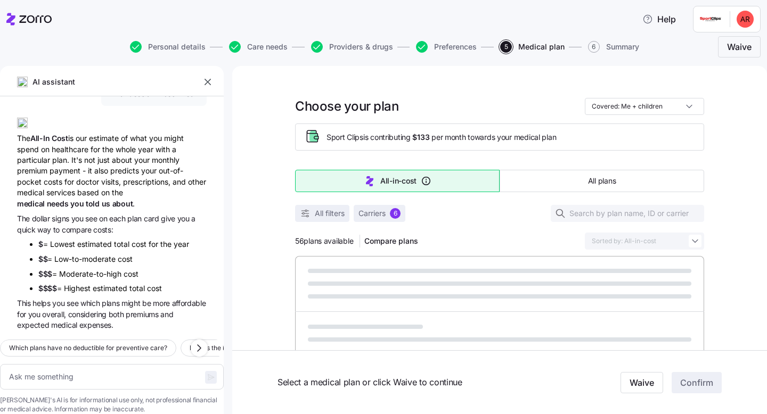
scroll to position [61, 0]
type textarea "x"
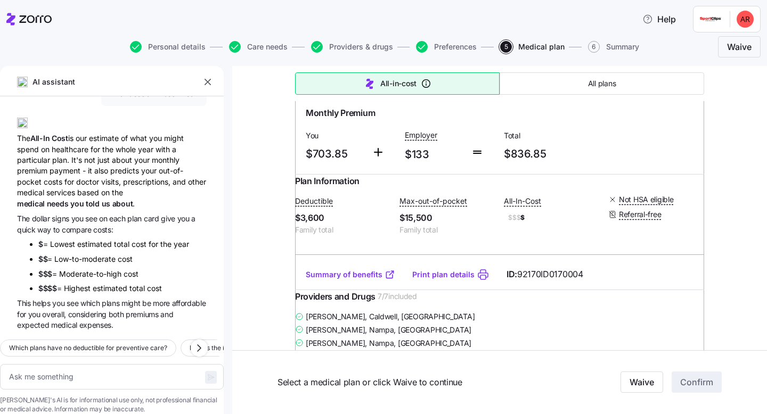
scroll to position [985, 0]
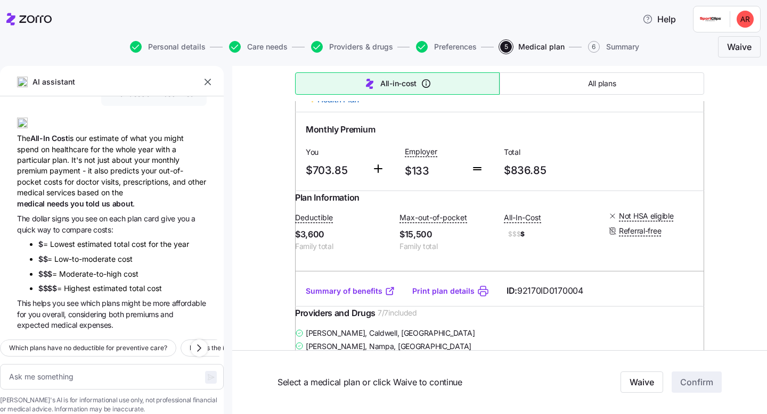
click at [209, 80] on icon "button" at bounding box center [207, 82] width 11 height 11
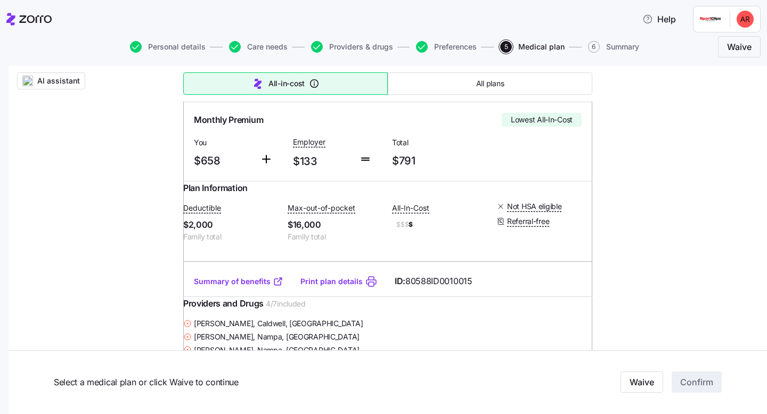
scroll to position [202, 0]
click at [225, 286] on link "Summary of benefits" at bounding box center [238, 280] width 89 height 11
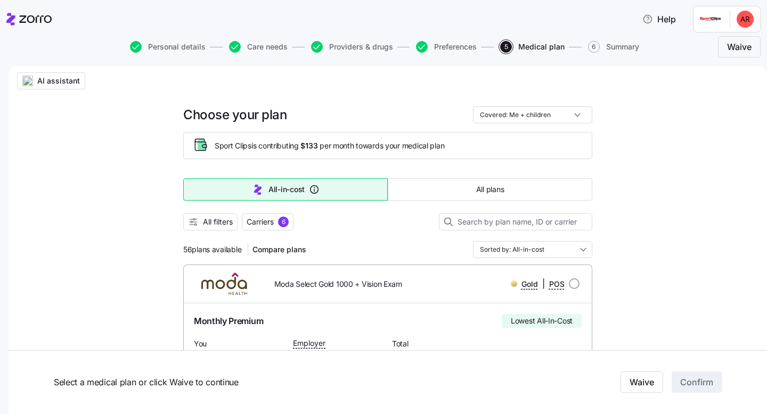
click at [557, 115] on input "Covered: Me + children" at bounding box center [532, 115] width 119 height 17
click at [536, 140] on div "Just me" at bounding box center [532, 141] width 111 height 18
click at [550, 111] on input "Covered: Just me" at bounding box center [532, 115] width 119 height 17
click at [503, 162] on div "Me + children" at bounding box center [532, 159] width 111 height 18
type input "Covered: Me + children"
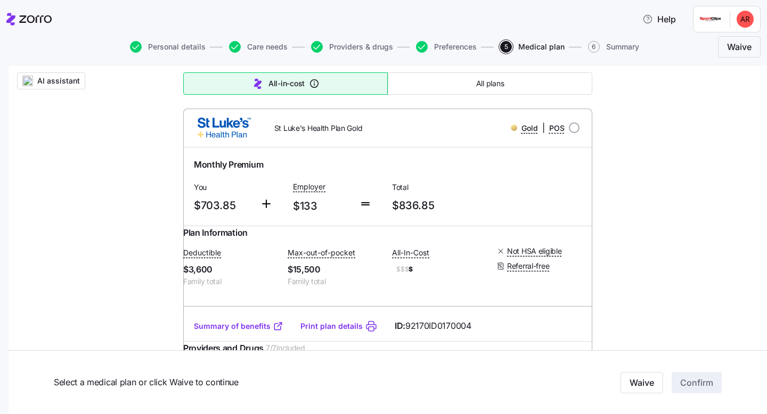
scroll to position [959, 0]
click at [571, 133] on input "radio" at bounding box center [574, 127] width 11 height 11
radio input "true"
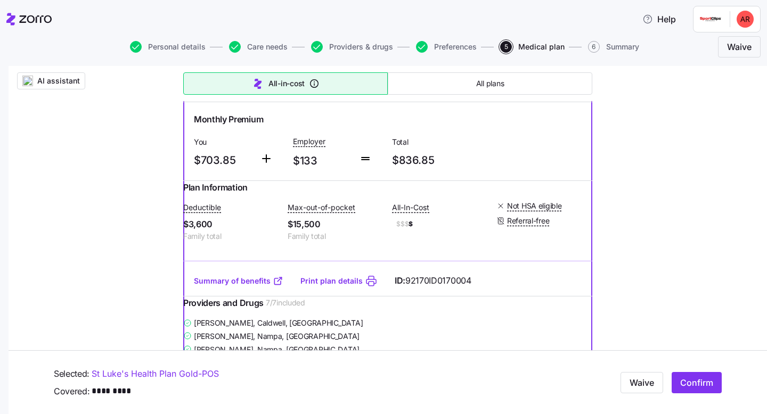
scroll to position [990, 0]
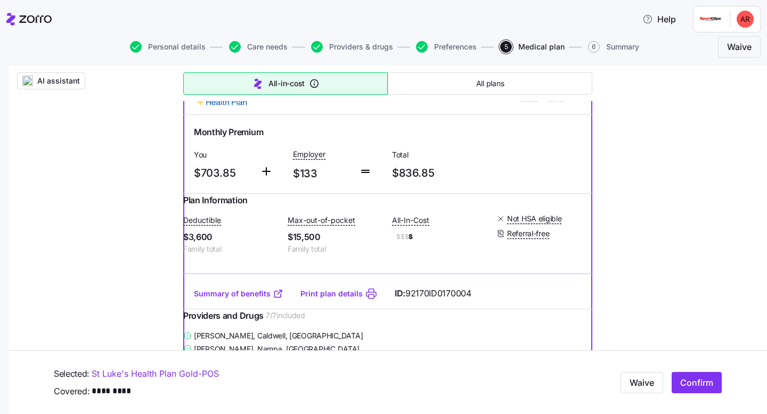
click at [695, 377] on span "Confirm" at bounding box center [696, 382] width 33 height 13
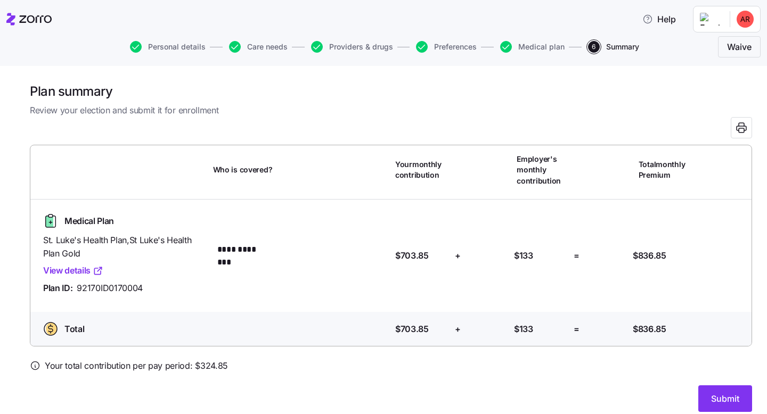
scroll to position [2, 0]
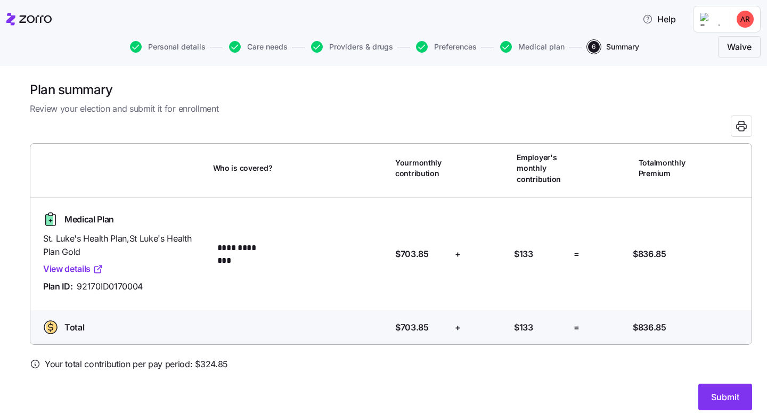
click at [721, 399] on span "Submit" at bounding box center [725, 397] width 28 height 13
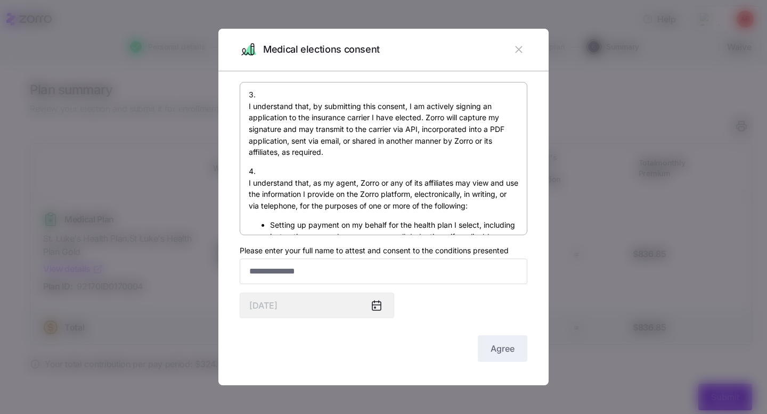
scroll to position [755, 0]
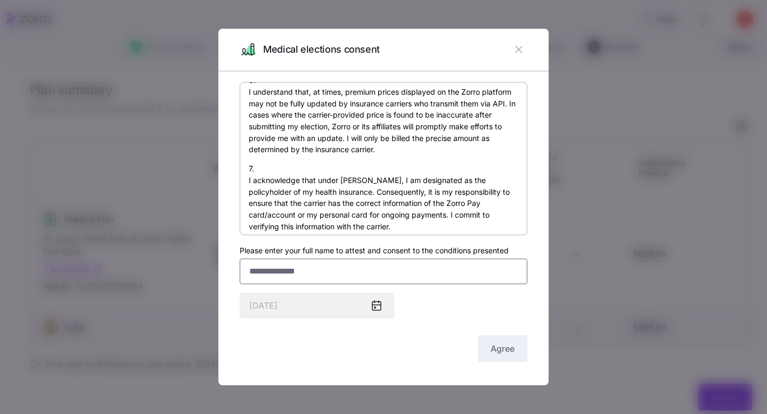
click at [339, 265] on input "Please enter your full name to attest and consent to the conditions presented" at bounding box center [384, 272] width 288 height 26
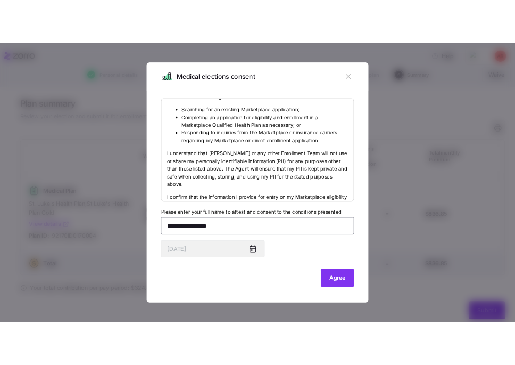
scroll to position [0, 0]
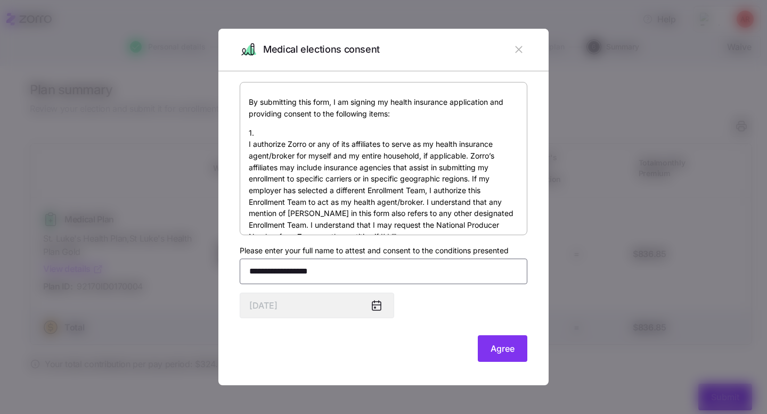
type input "**********"
click at [510, 351] on span "Agree" at bounding box center [502, 348] width 24 height 13
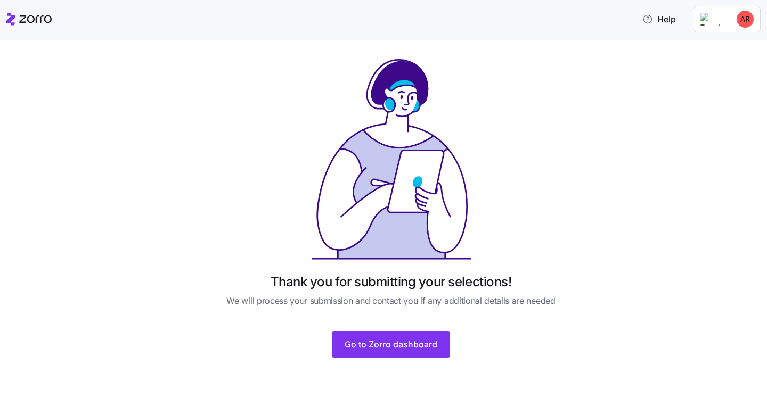
click at [424, 337] on button "Go to Zorro dashboard" at bounding box center [391, 344] width 118 height 27
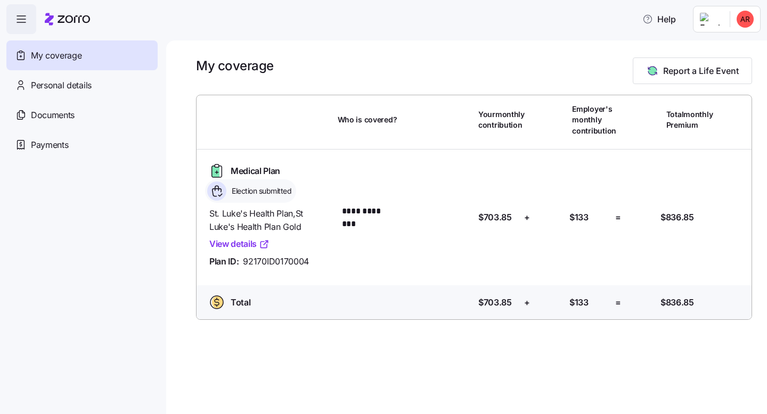
click at [76, 114] on div "Documents" at bounding box center [81, 115] width 151 height 30
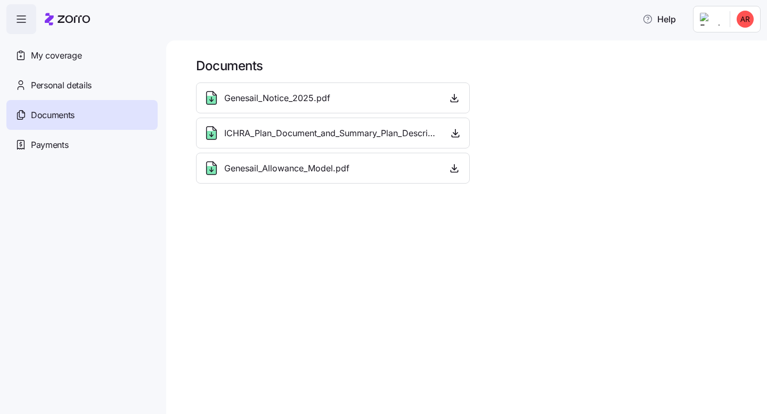
click at [52, 148] on span "Payments" at bounding box center [49, 144] width 37 height 13
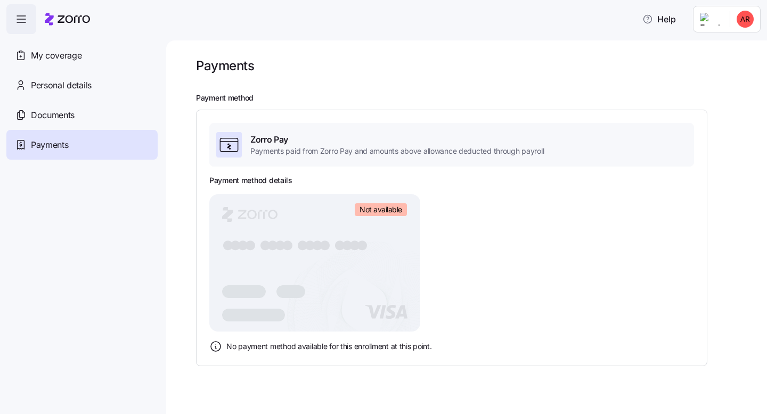
click at [55, 61] on span "My coverage" at bounding box center [56, 55] width 51 height 13
